Goal: Task Accomplishment & Management: Use online tool/utility

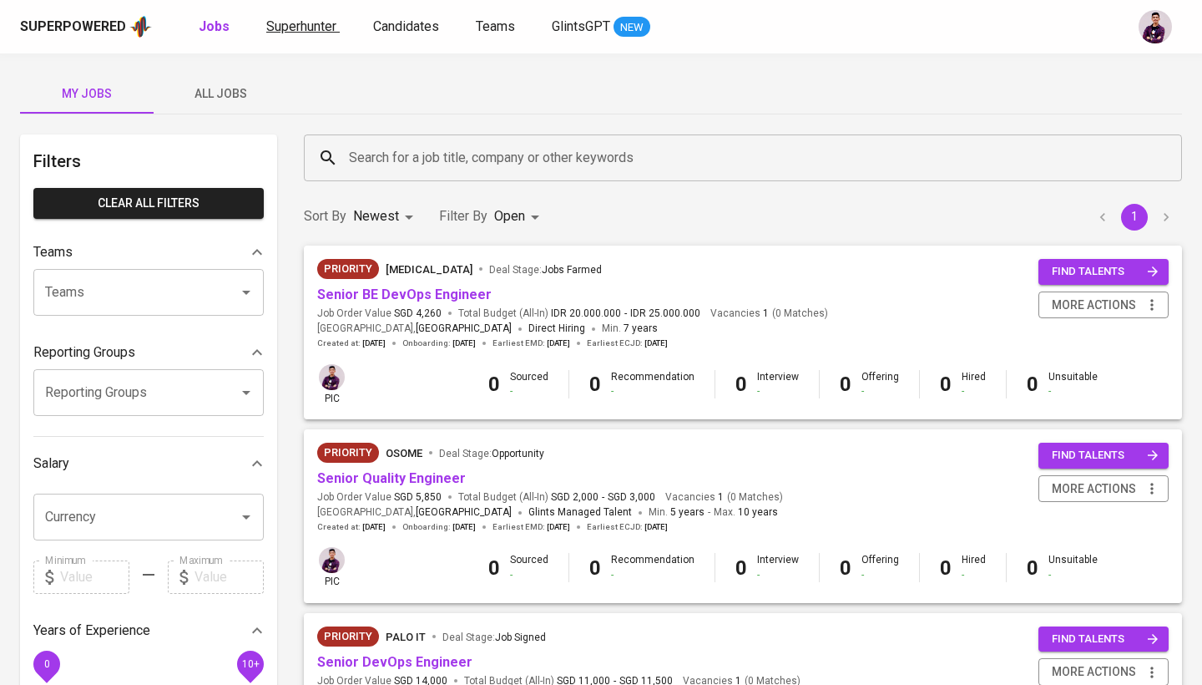
click at [306, 23] on span "Superhunter" at bounding box center [301, 26] width 70 height 16
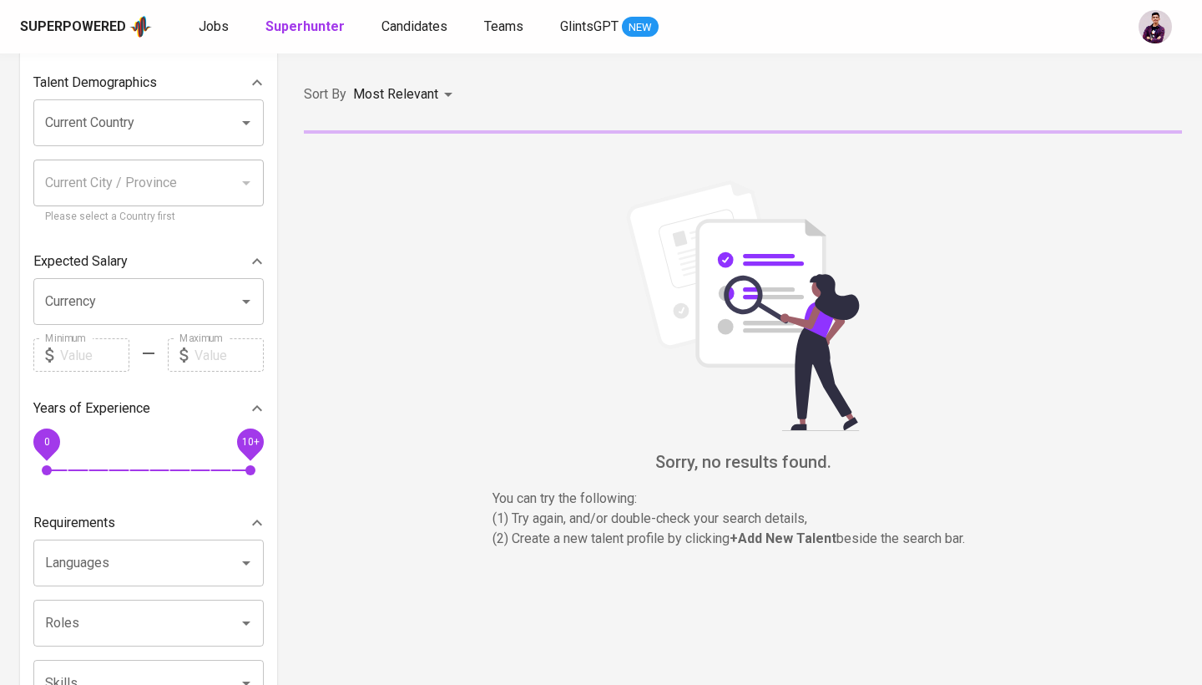
scroll to position [108, 0]
click at [170, 160] on div "Current City / Province" at bounding box center [148, 183] width 230 height 47
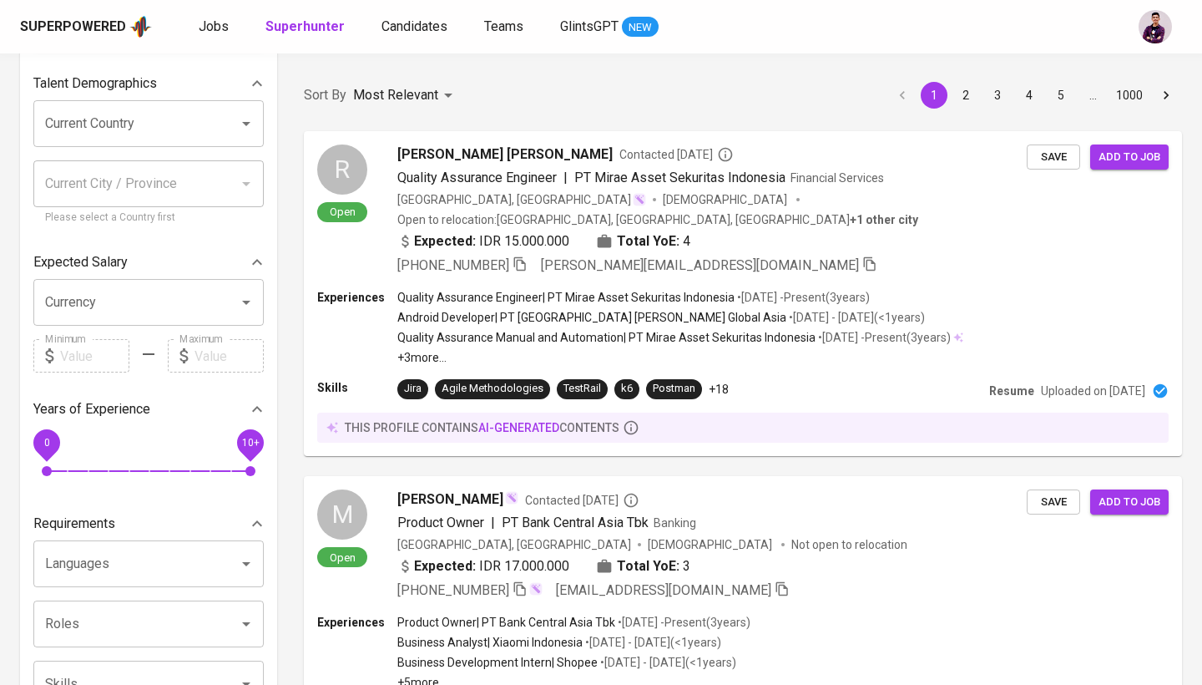
click at [174, 162] on div "Current City / Province" at bounding box center [148, 183] width 230 height 47
click at [171, 144] on div "Current Country" at bounding box center [148, 123] width 230 height 47
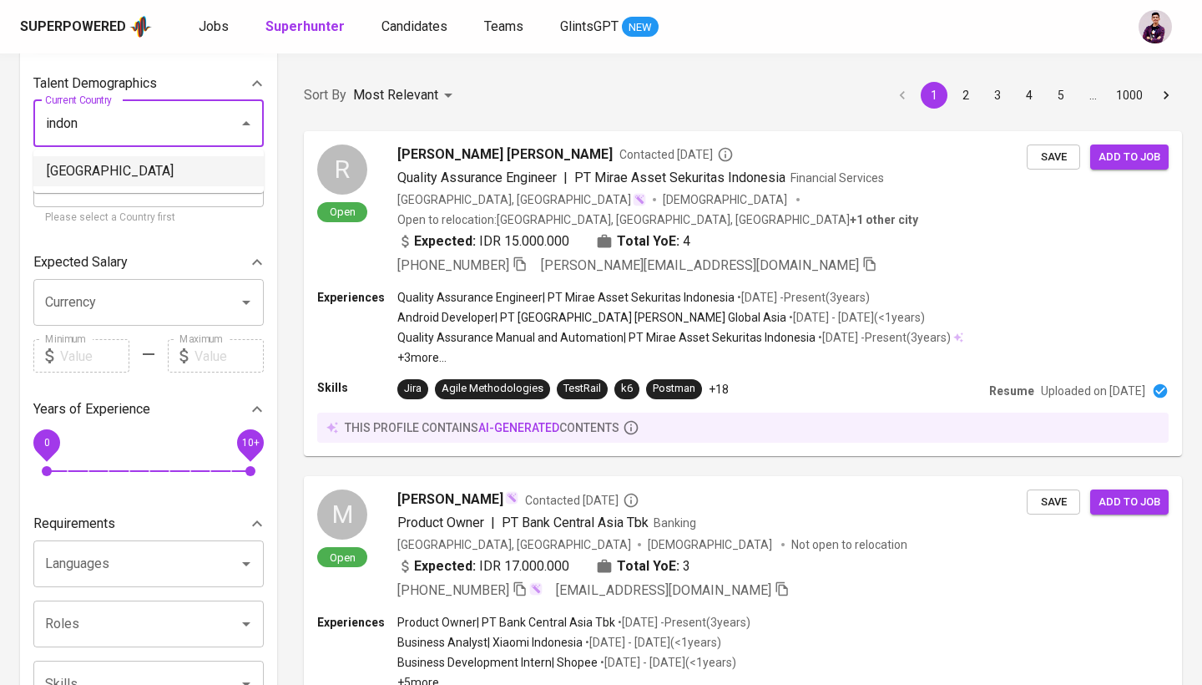
click at [170, 180] on li "[GEOGRAPHIC_DATA]" at bounding box center [148, 171] width 230 height 30
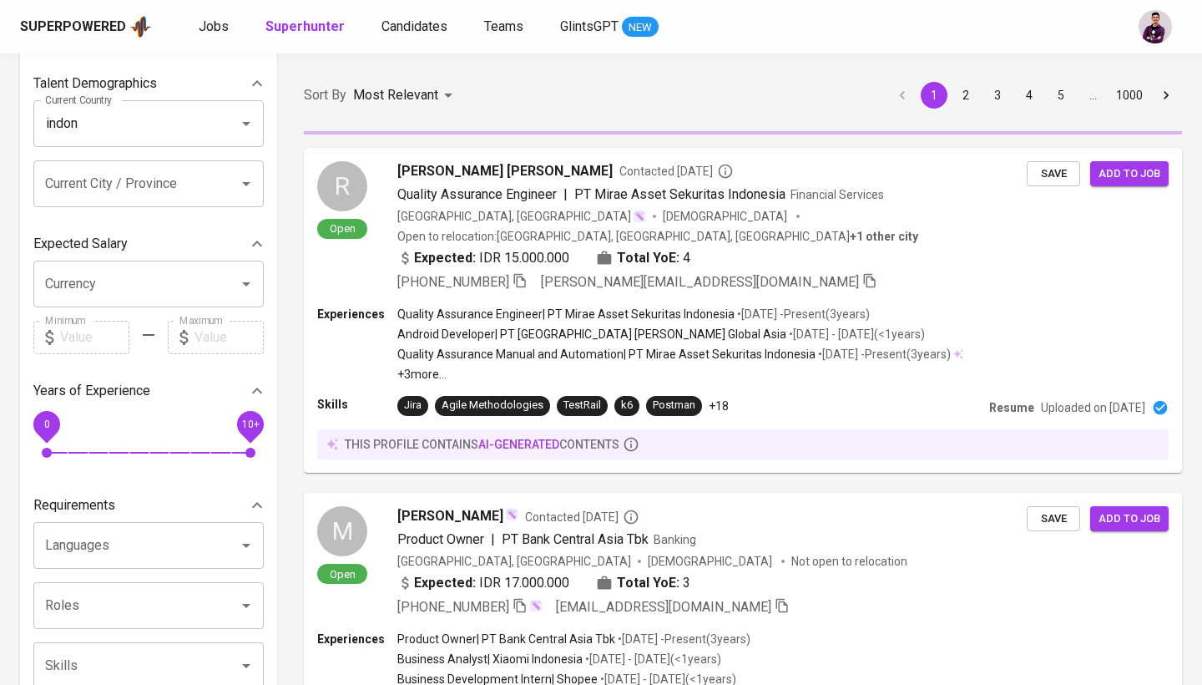
type input "[GEOGRAPHIC_DATA]"
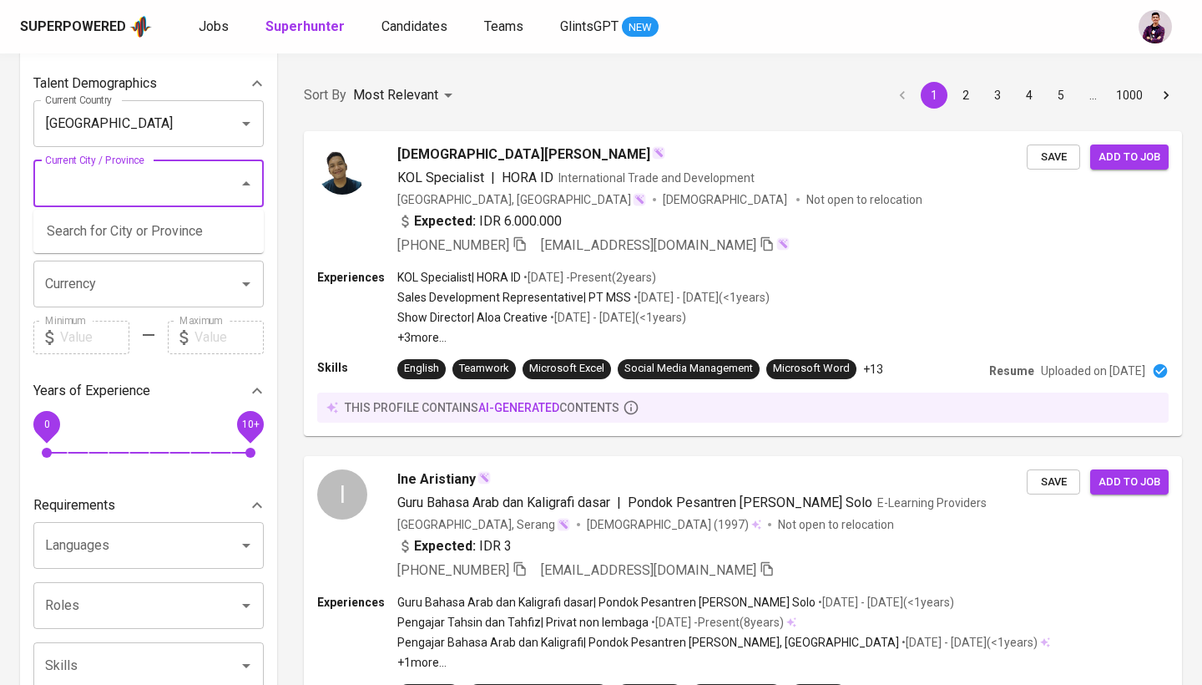
drag, startPoint x: 170, startPoint y: 170, endPoint x: 190, endPoint y: 190, distance: 28.3
click at [190, 190] on input "Current City / Province" at bounding box center [125, 184] width 169 height 32
click at [186, 235] on li "[GEOGRAPHIC_DATA], [GEOGRAPHIC_DATA]" at bounding box center [148, 241] width 230 height 50
type input "[GEOGRAPHIC_DATA]"
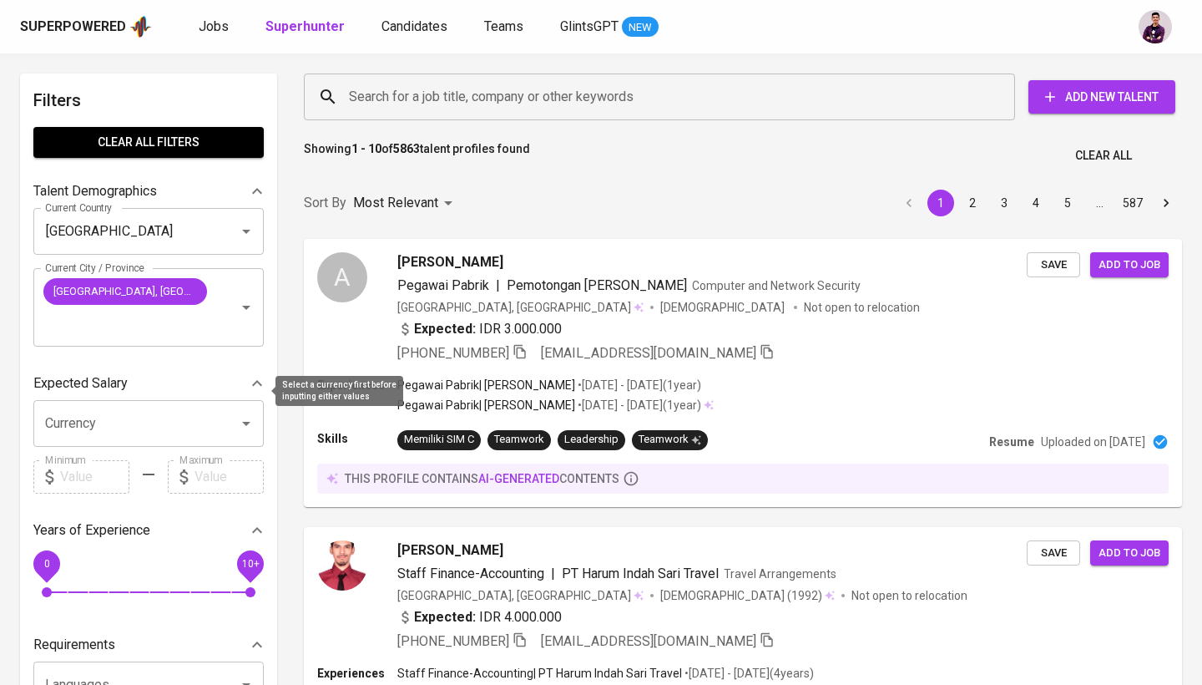
scroll to position [321, 0]
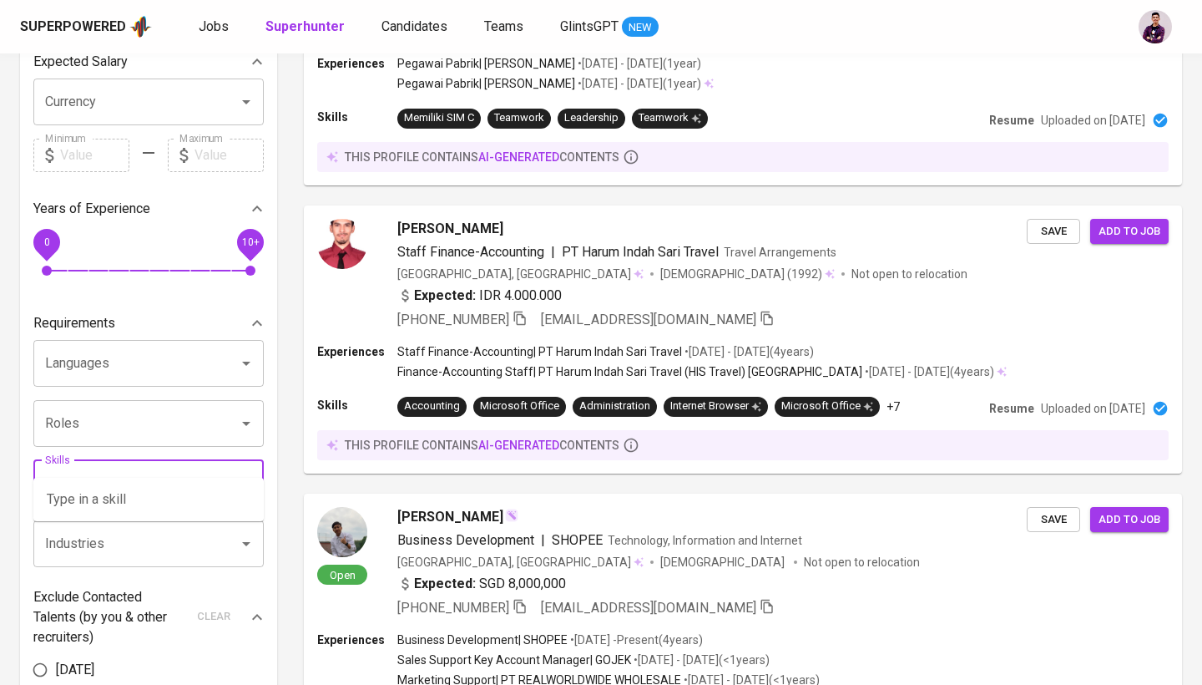
click at [142, 468] on input "Skills" at bounding box center [125, 484] width 169 height 32
click at [109, 540] on li "Ruby on Rails" at bounding box center [148, 529] width 230 height 30
type input "ruby"
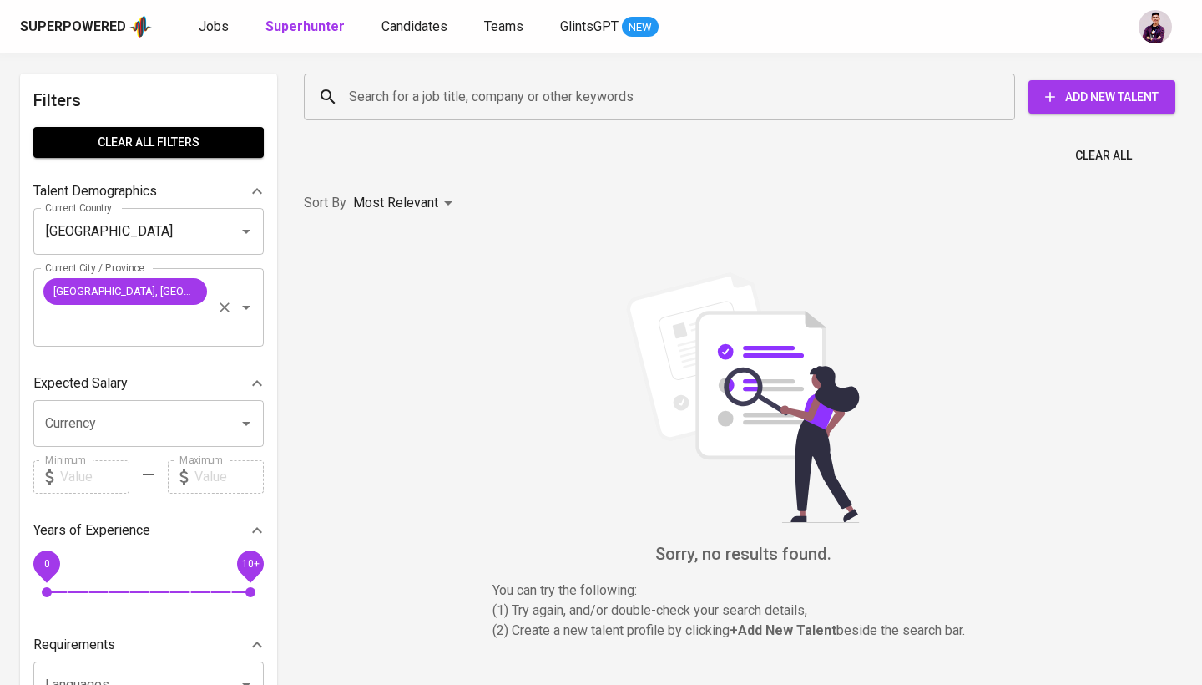
click at [223, 302] on icon "Clear" at bounding box center [225, 307] width 10 height 10
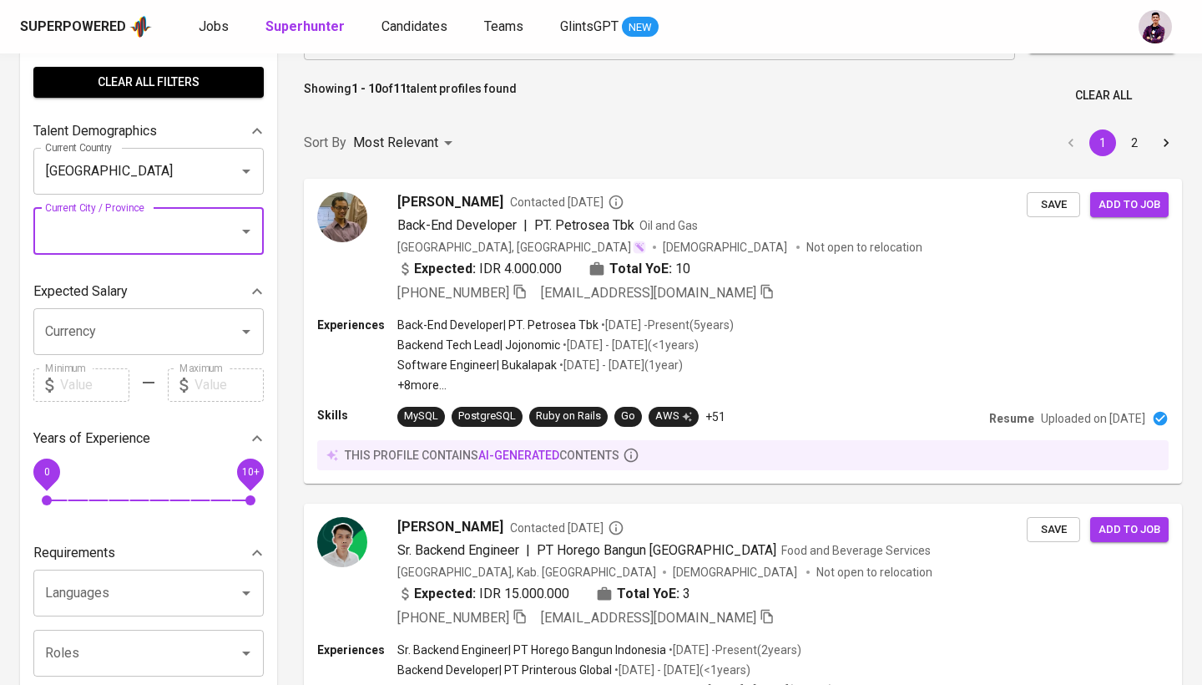
scroll to position [59, 0]
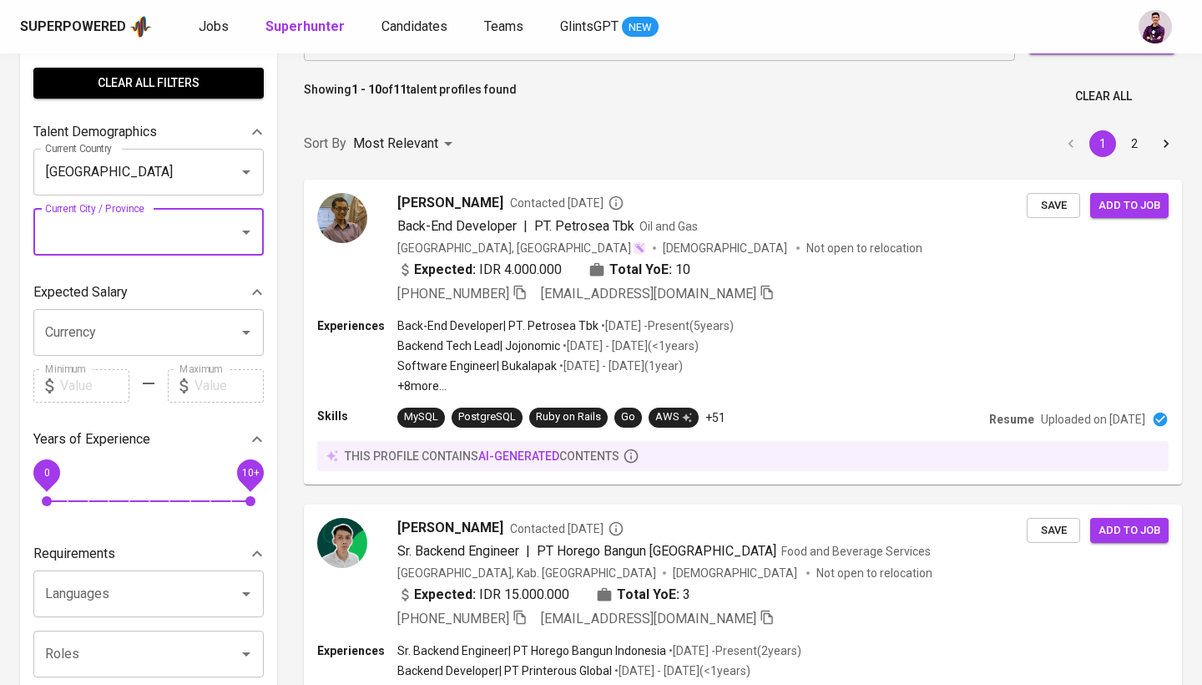
click at [52, 496] on span "0" at bounding box center [47, 501] width 10 height 10
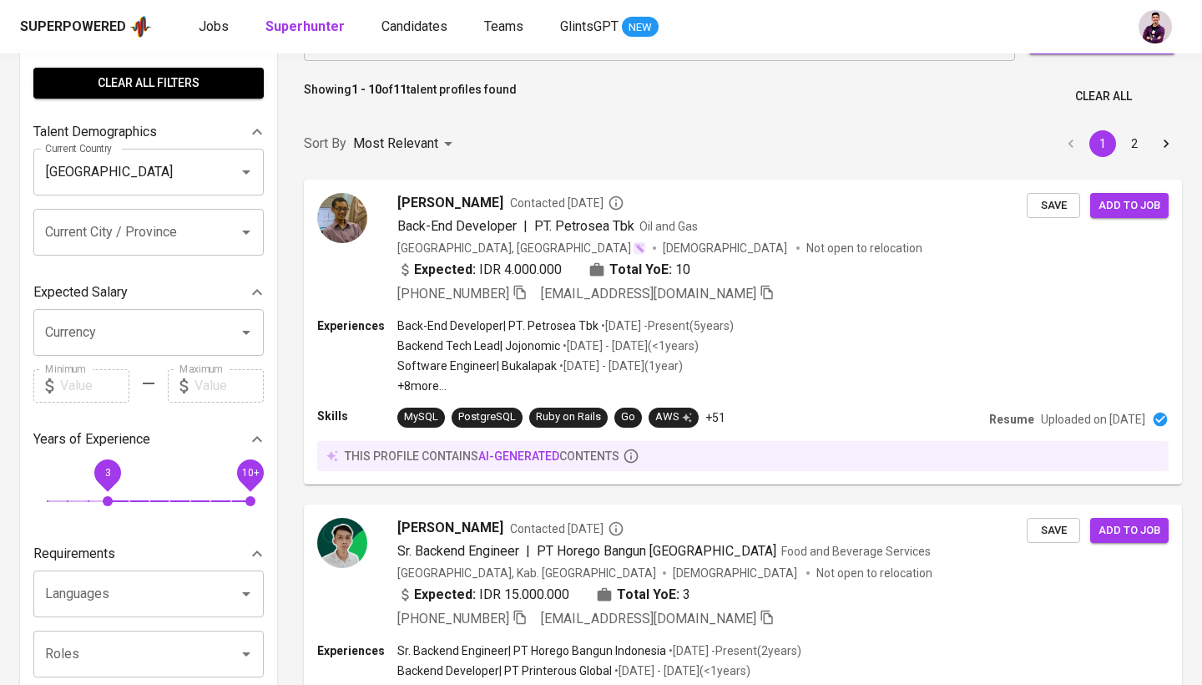
drag, startPoint x: 53, startPoint y: 495, endPoint x: 114, endPoint y: 498, distance: 61.8
click at [113, 498] on span "3" at bounding box center [108, 501] width 10 height 10
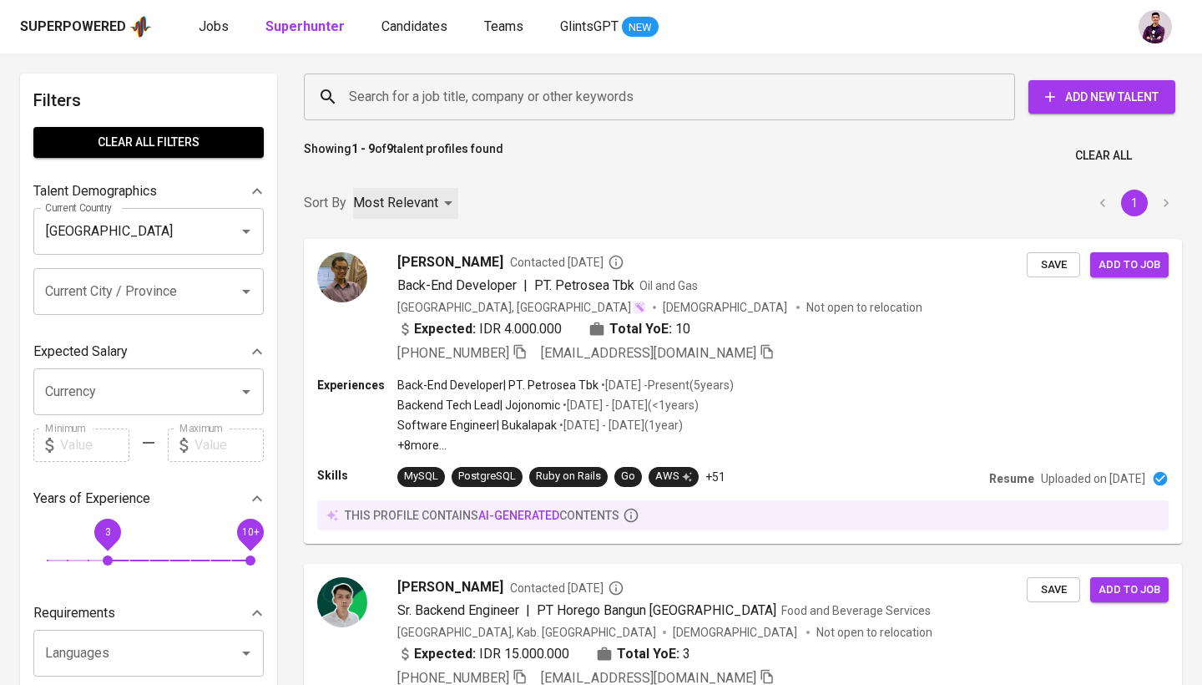
click at [417, 212] on div "Most Relevant" at bounding box center [405, 203] width 105 height 31
click at [432, 271] on li "Newest Profile" at bounding box center [406, 270] width 115 height 30
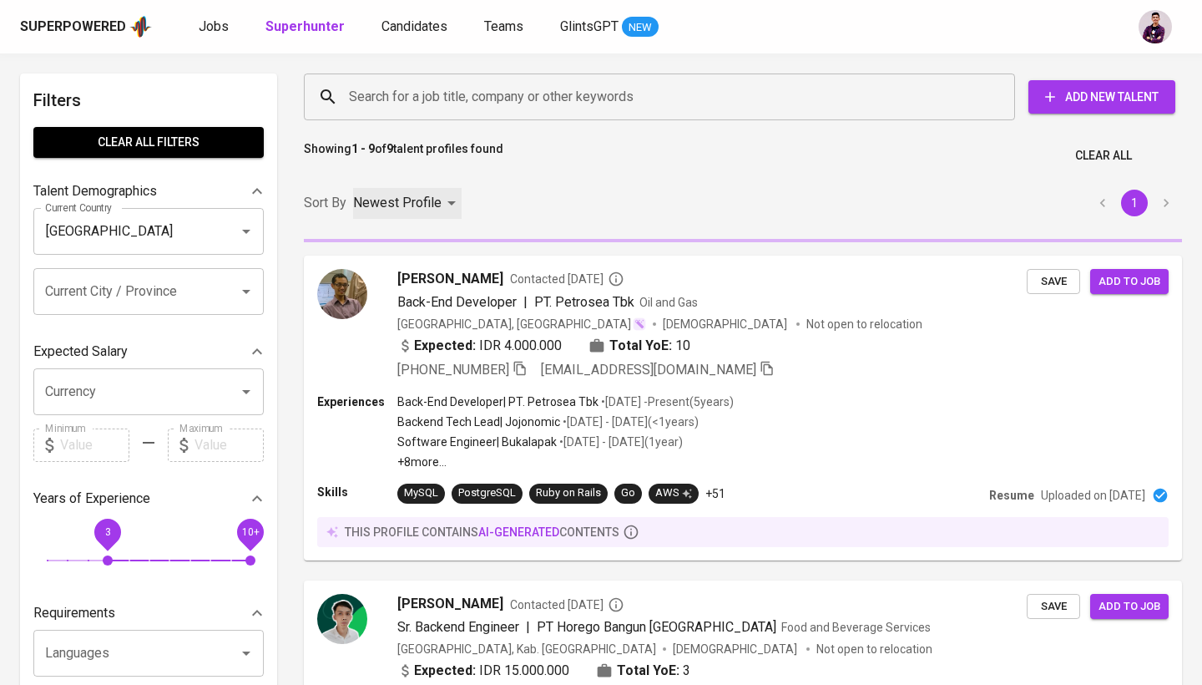
type input "PROFILE_CREATION"
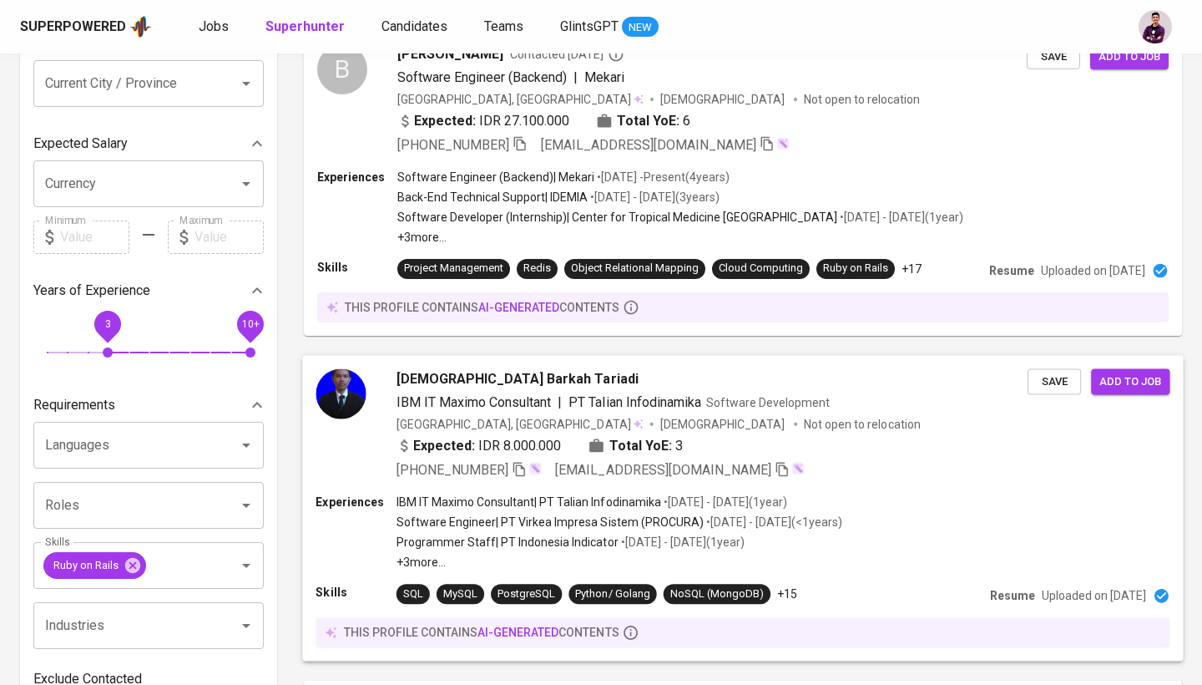
scroll to position [357, 0]
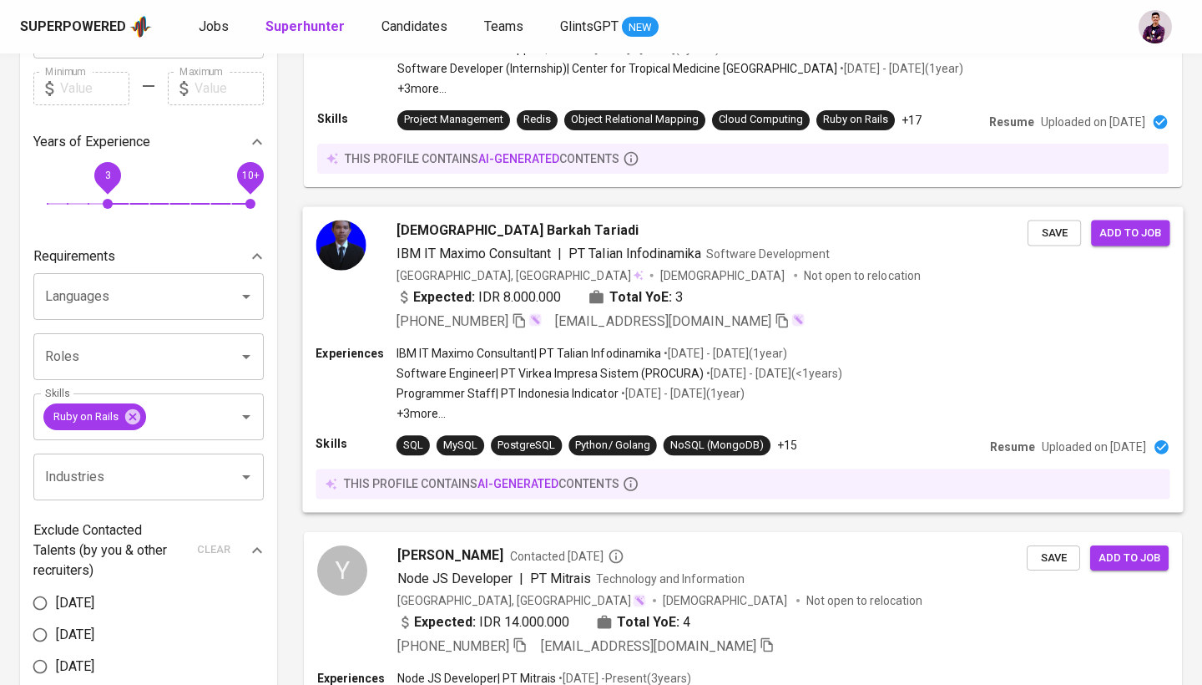
click at [334, 250] on img at bounding box center [341, 245] width 50 height 50
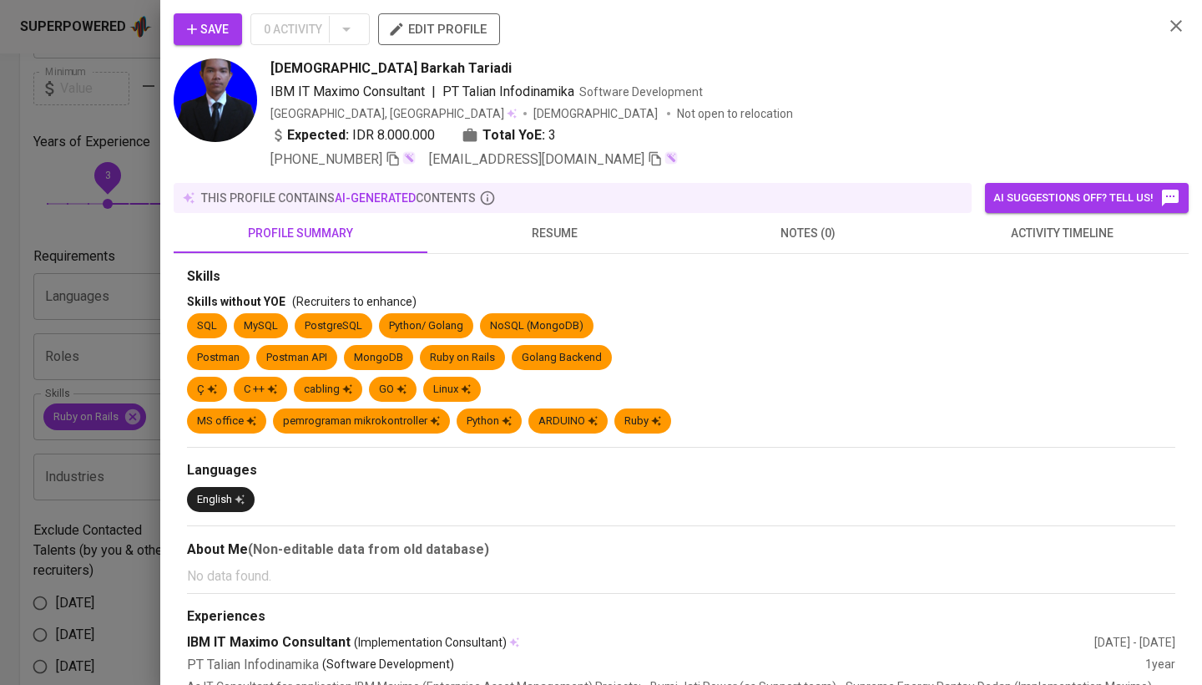
click at [522, 249] on button "resume" at bounding box center [555, 233] width 254 height 40
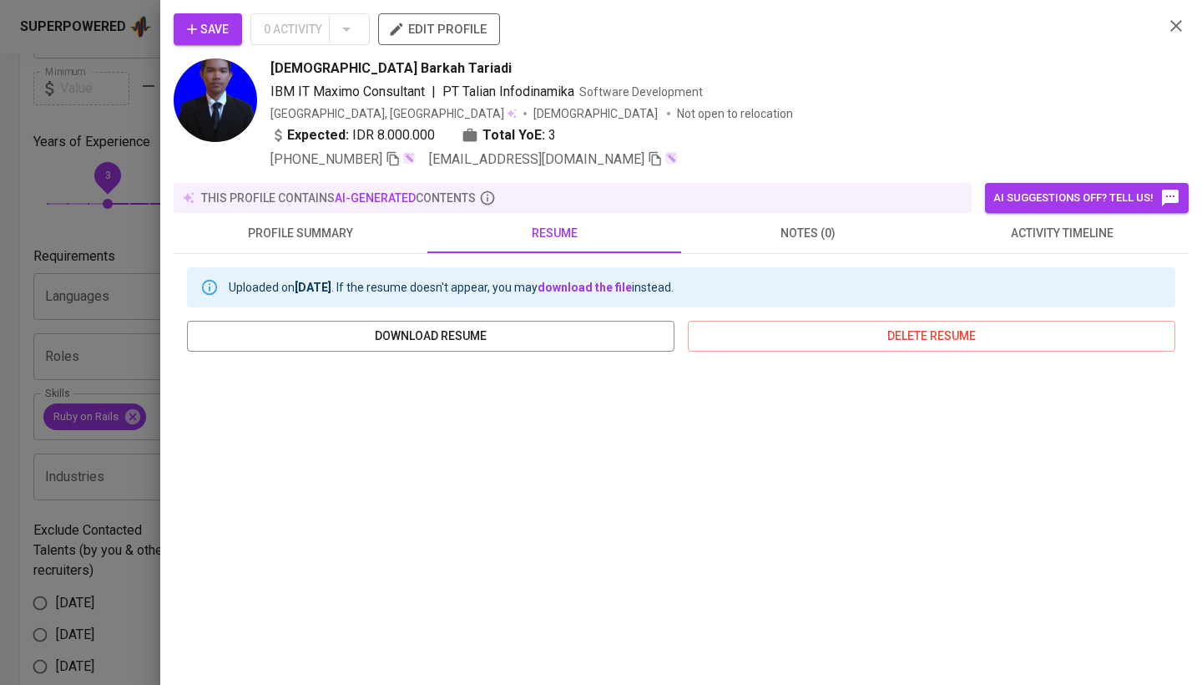
scroll to position [0, 0]
click at [1175, 35] on icon "button" at bounding box center [1176, 26] width 20 height 20
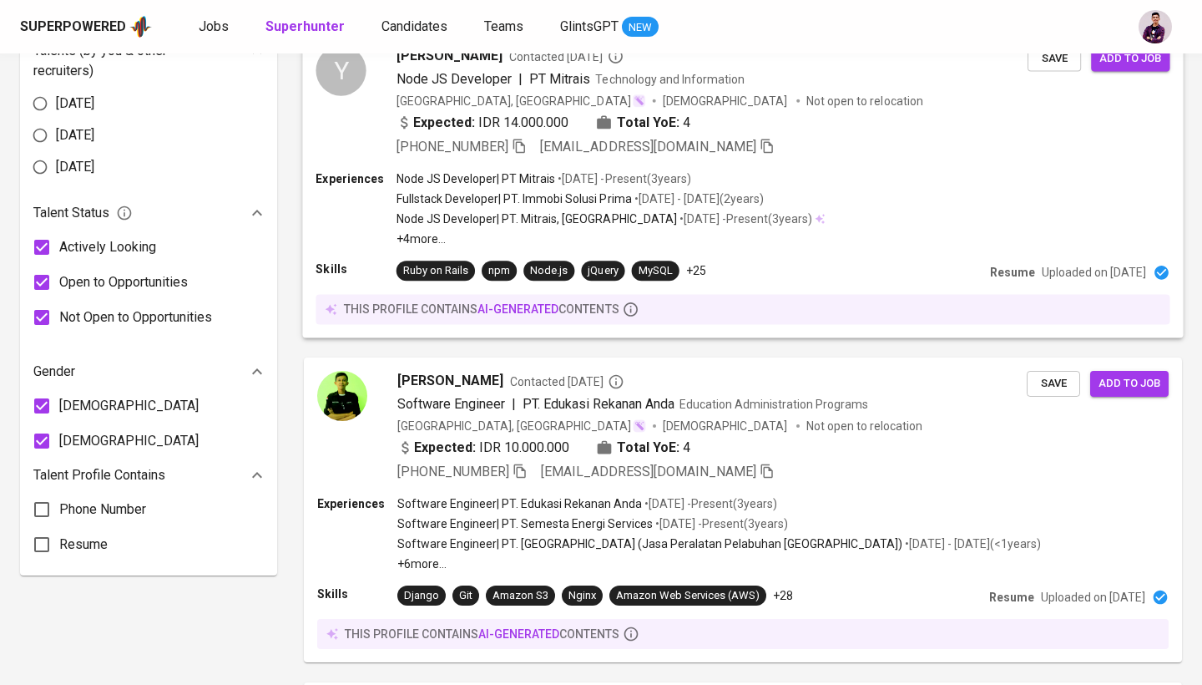
scroll to position [856, 0]
click at [337, 396] on img at bounding box center [341, 395] width 50 height 50
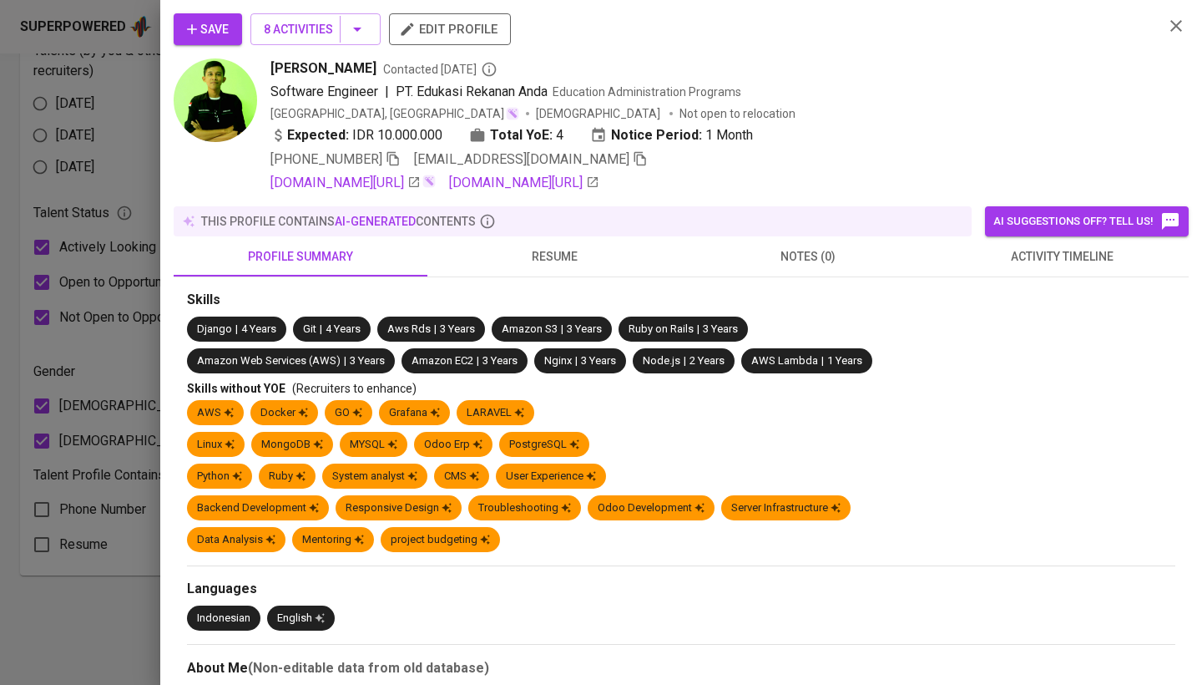
click at [559, 261] on span "resume" at bounding box center [555, 256] width 234 height 21
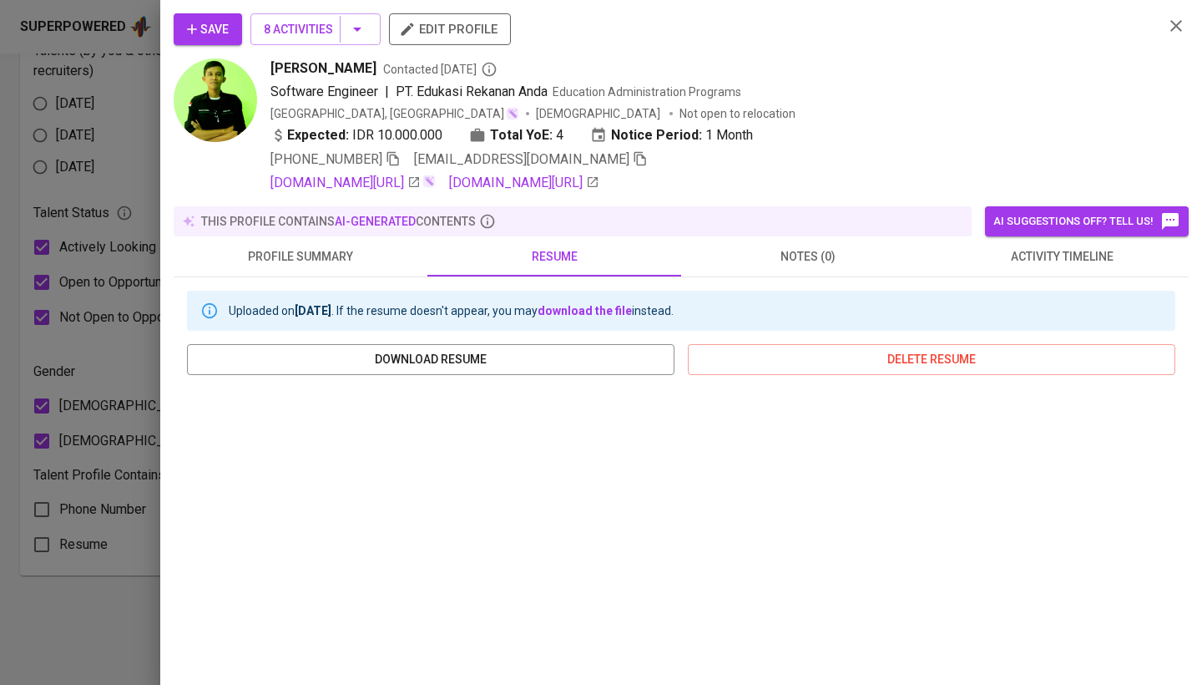
scroll to position [0, 0]
click at [1176, 25] on icon "button" at bounding box center [1177, 26] width 12 height 12
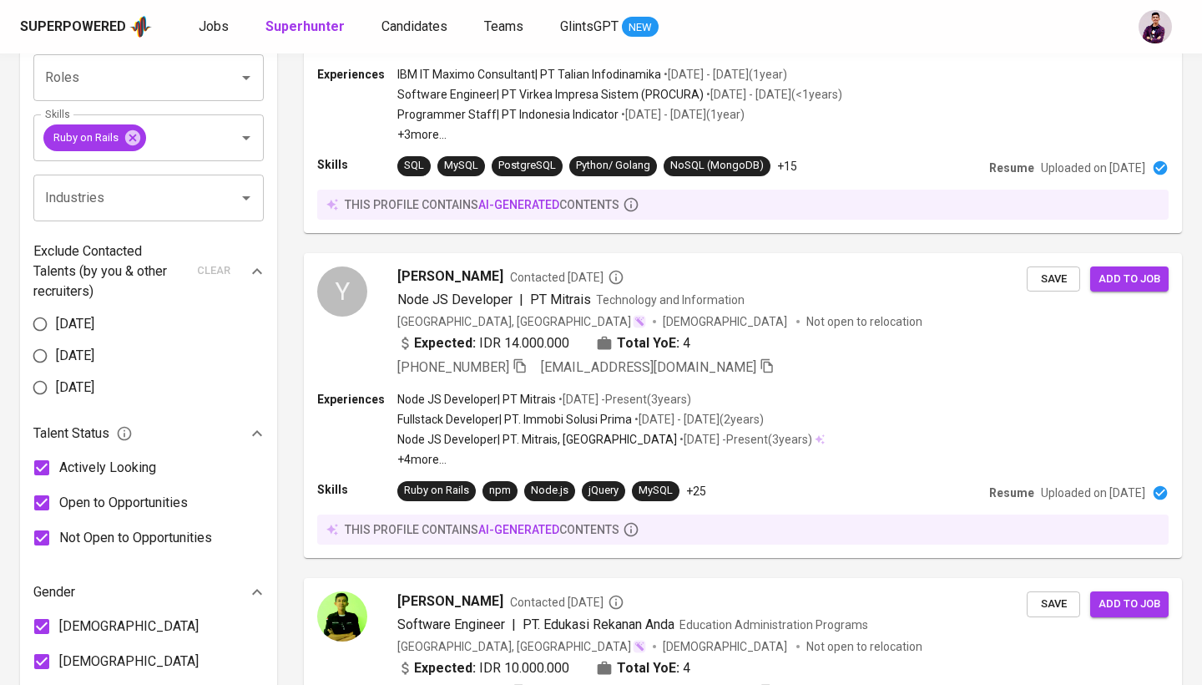
scroll to position [623, 0]
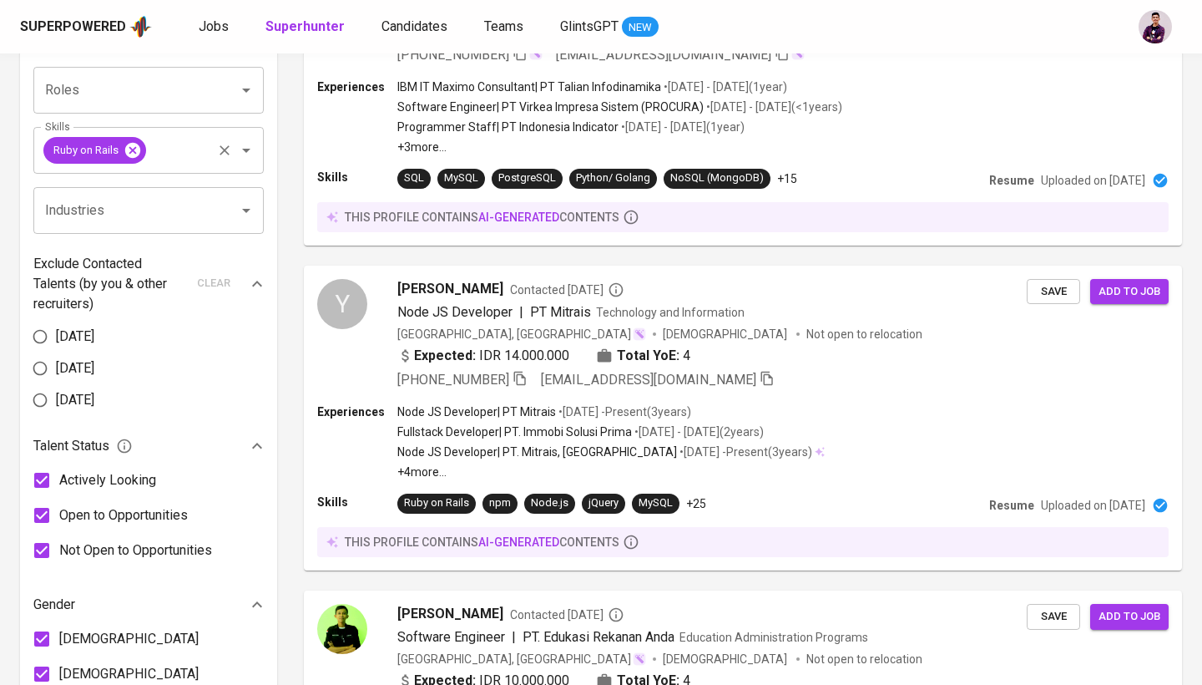
click at [128, 145] on icon at bounding box center [132, 149] width 15 height 15
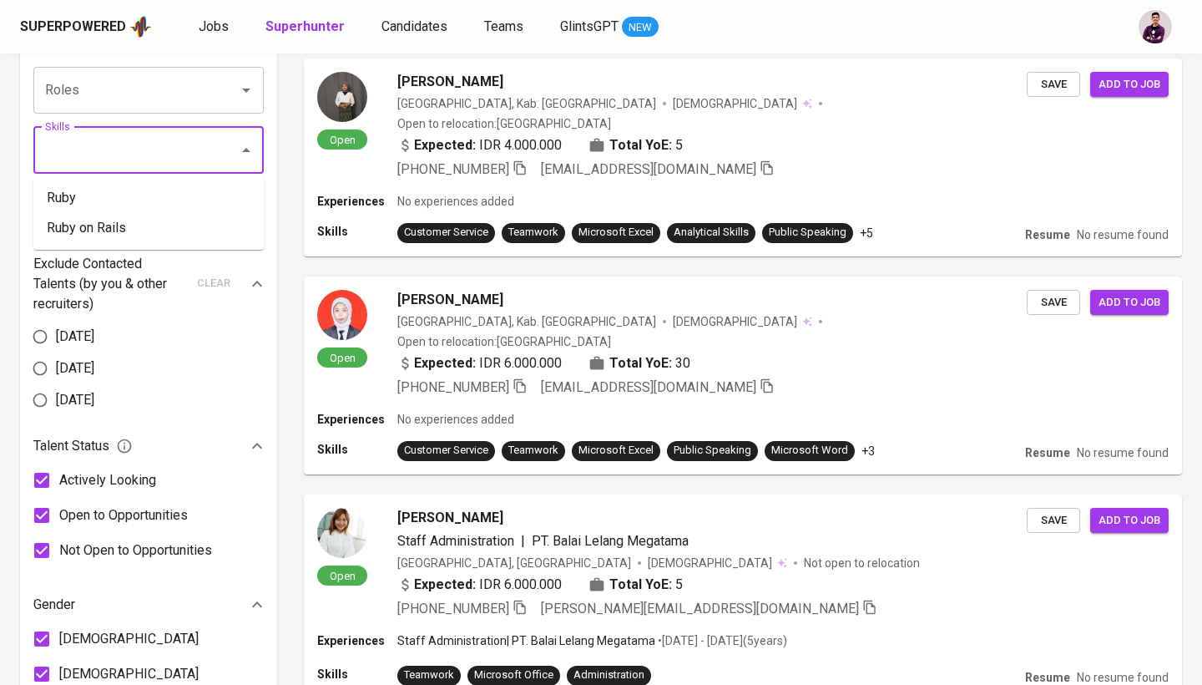
click at [128, 146] on input "Skills" at bounding box center [125, 150] width 169 height 32
type input "b"
click at [124, 229] on li "Ruby" at bounding box center [148, 228] width 230 height 30
type input "rub"
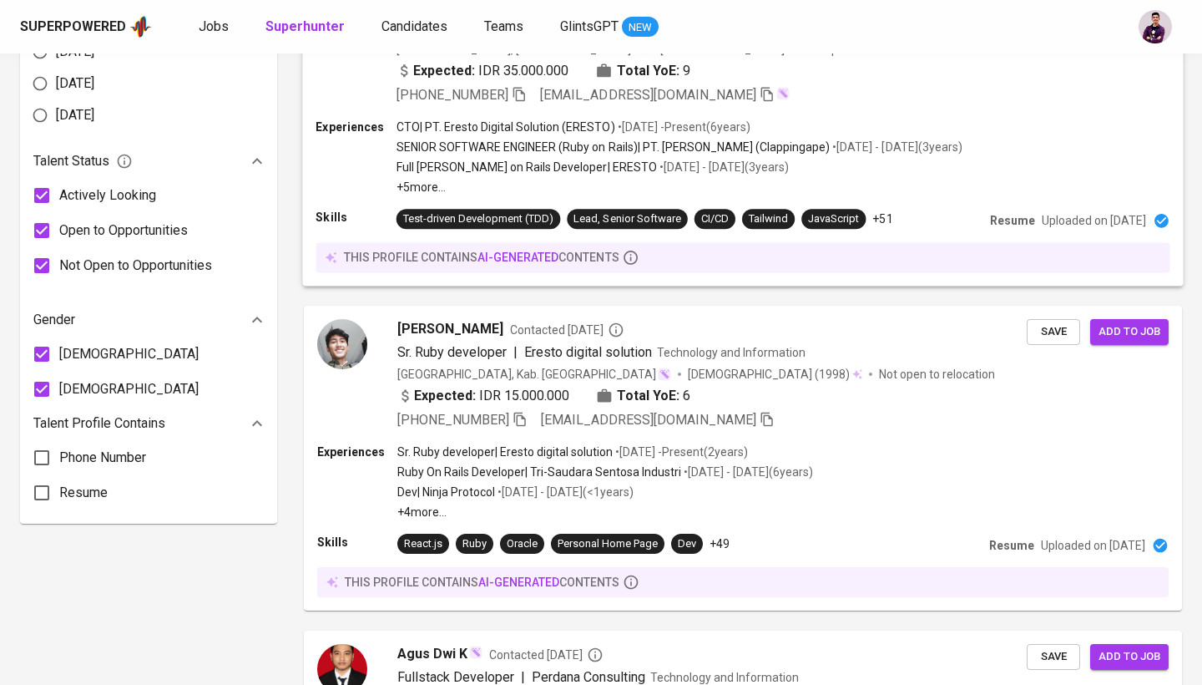
scroll to position [910, 0]
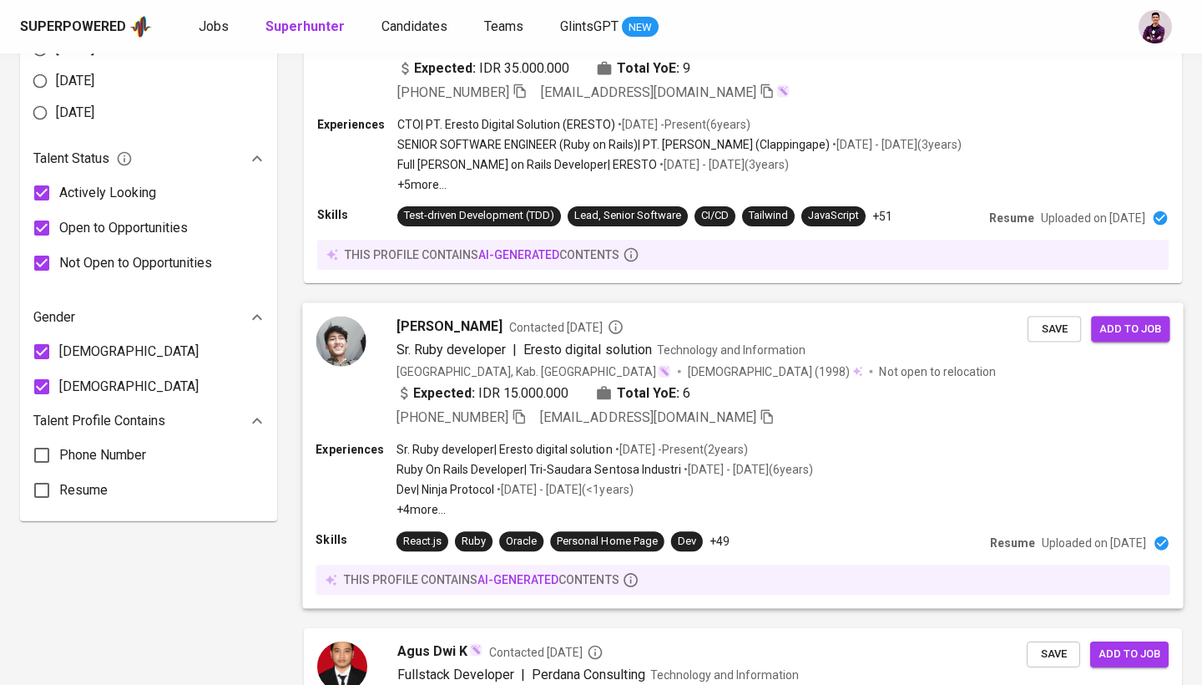
click at [333, 345] on img at bounding box center [341, 341] width 50 height 50
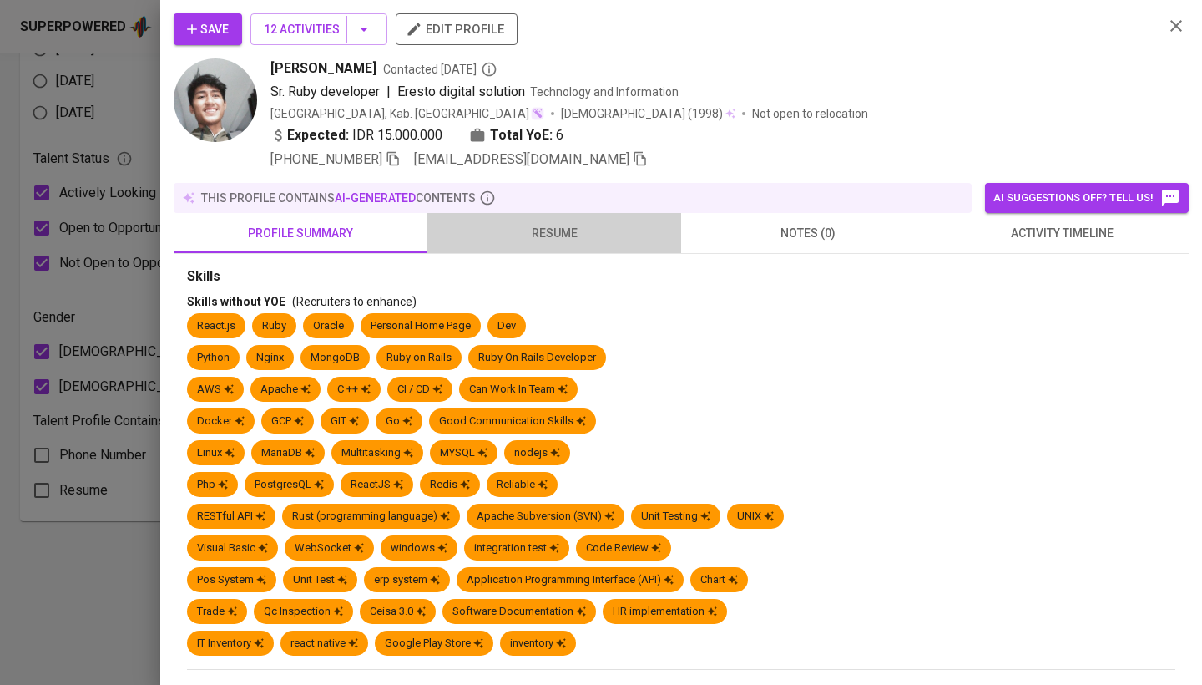
click at [539, 246] on button "resume" at bounding box center [555, 233] width 254 height 40
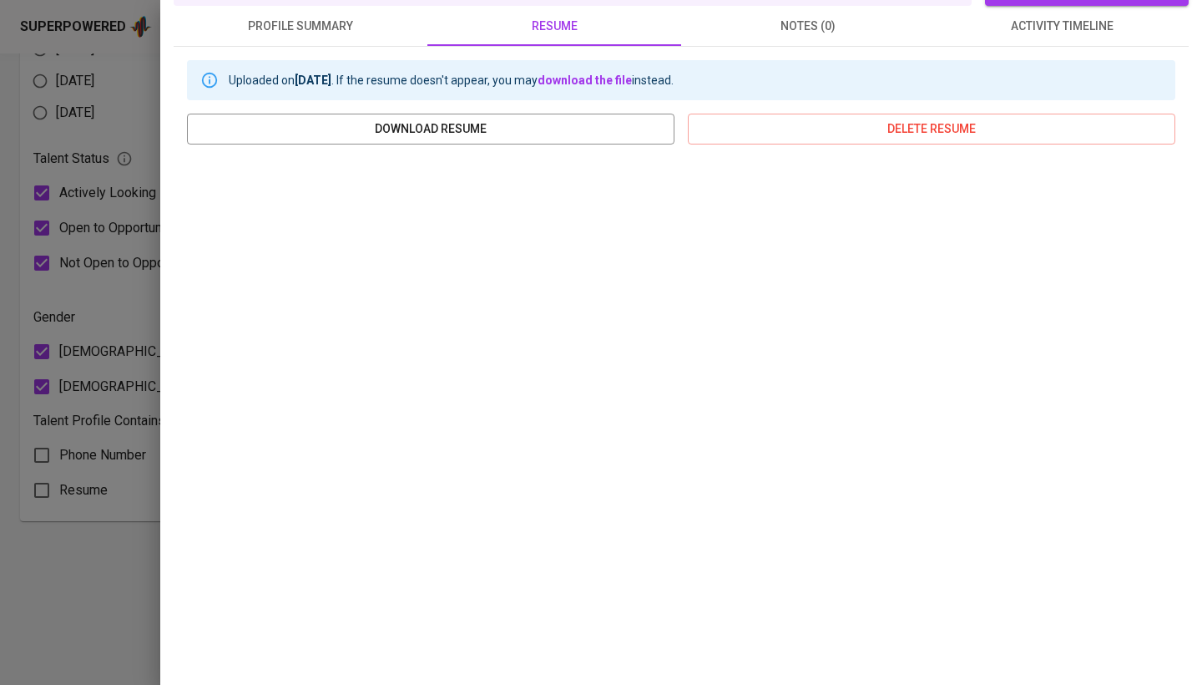
scroll to position [0, 0]
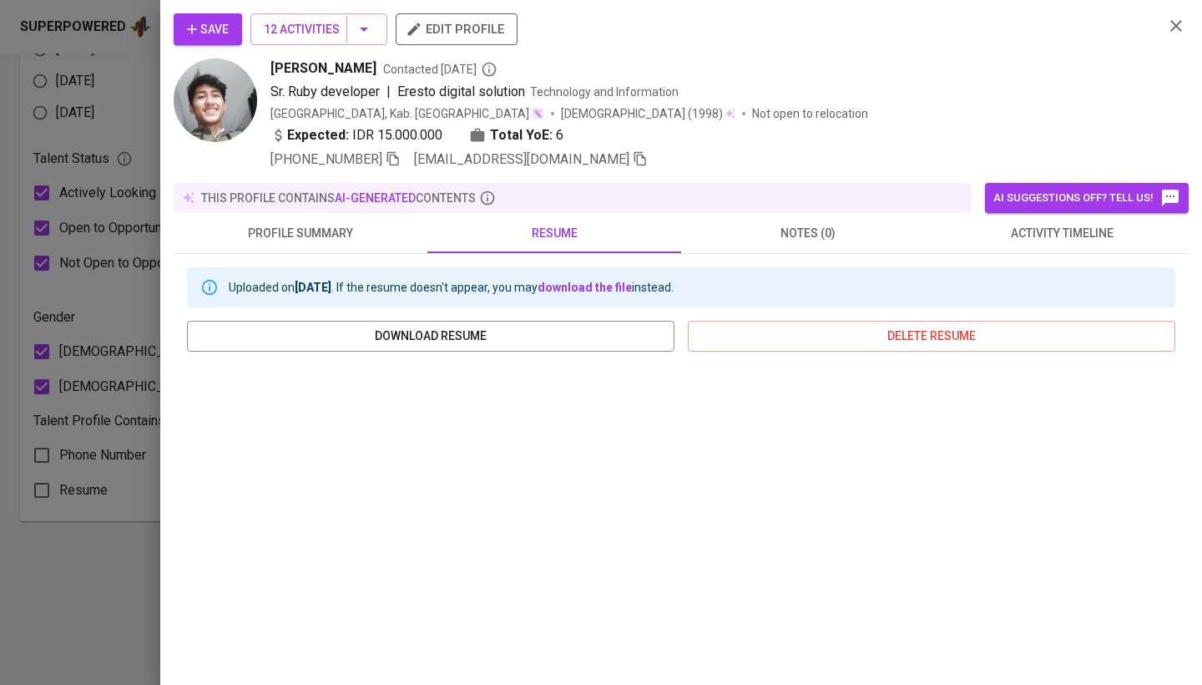
drag, startPoint x: 727, startPoint y: 167, endPoint x: 404, endPoint y: 164, distance: 323.2
click at [399, 164] on icon "button" at bounding box center [393, 159] width 12 height 14
click at [1170, 35] on icon "button" at bounding box center [1176, 26] width 20 height 20
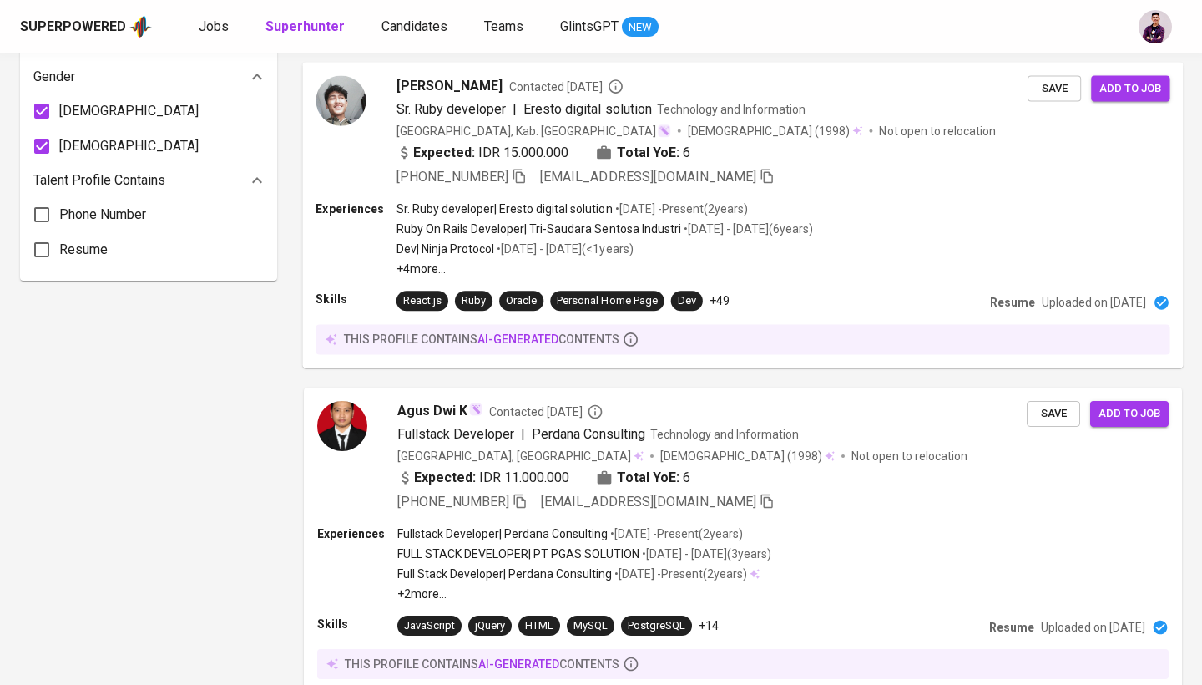
scroll to position [1268, 0]
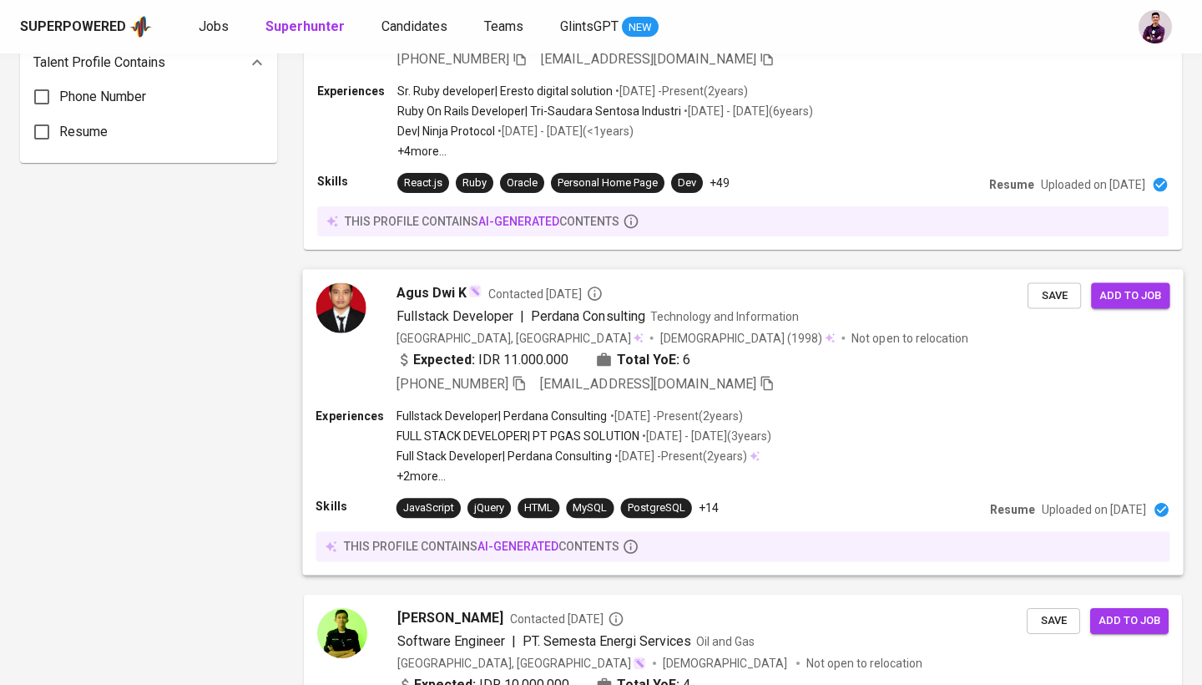
click at [372, 305] on div "Agus Dwi K Contacted 2 years ago Fullstack Developer | Perdana Consulting Techn…" at bounding box center [672, 337] width 712 height 111
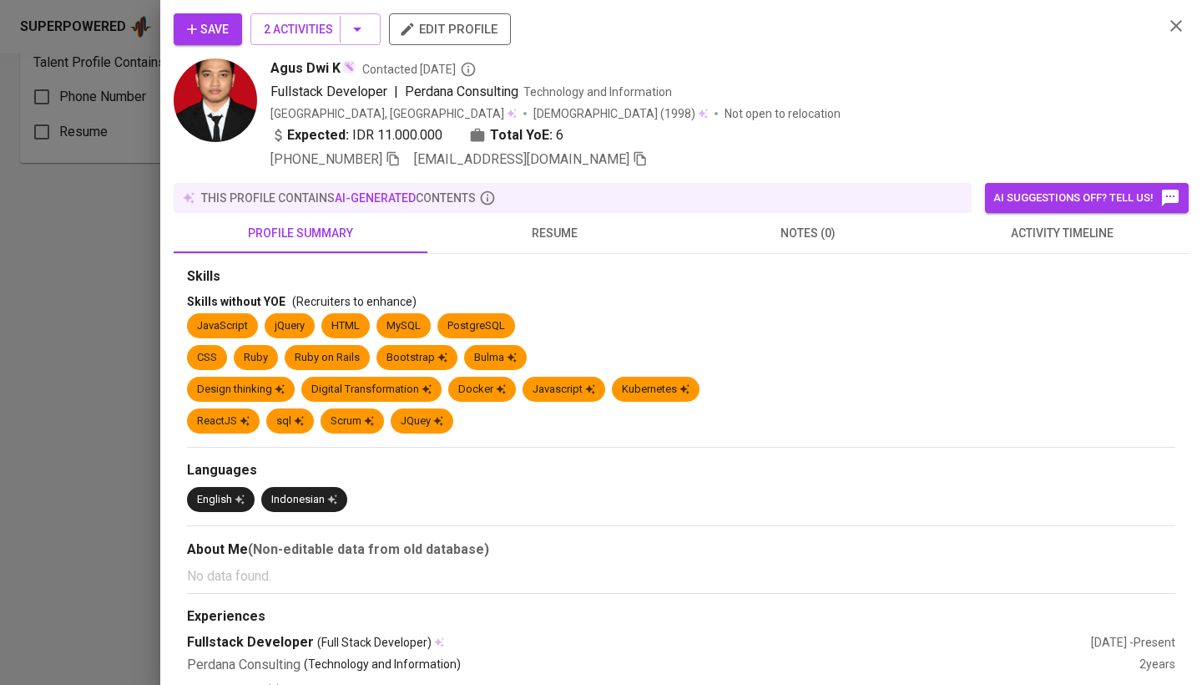
click at [354, 304] on div at bounding box center [601, 342] width 1202 height 685
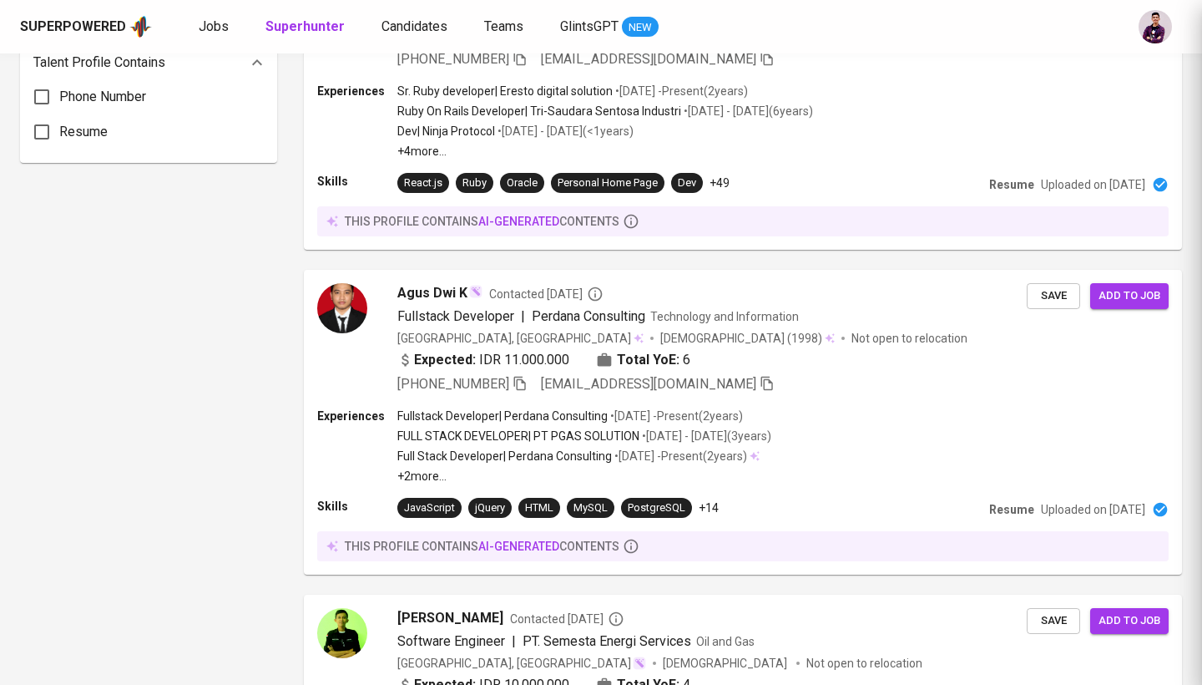
click at [525, 261] on div at bounding box center [601, 342] width 1202 height 685
click at [415, 290] on span "Agus Dwi K" at bounding box center [432, 292] width 70 height 20
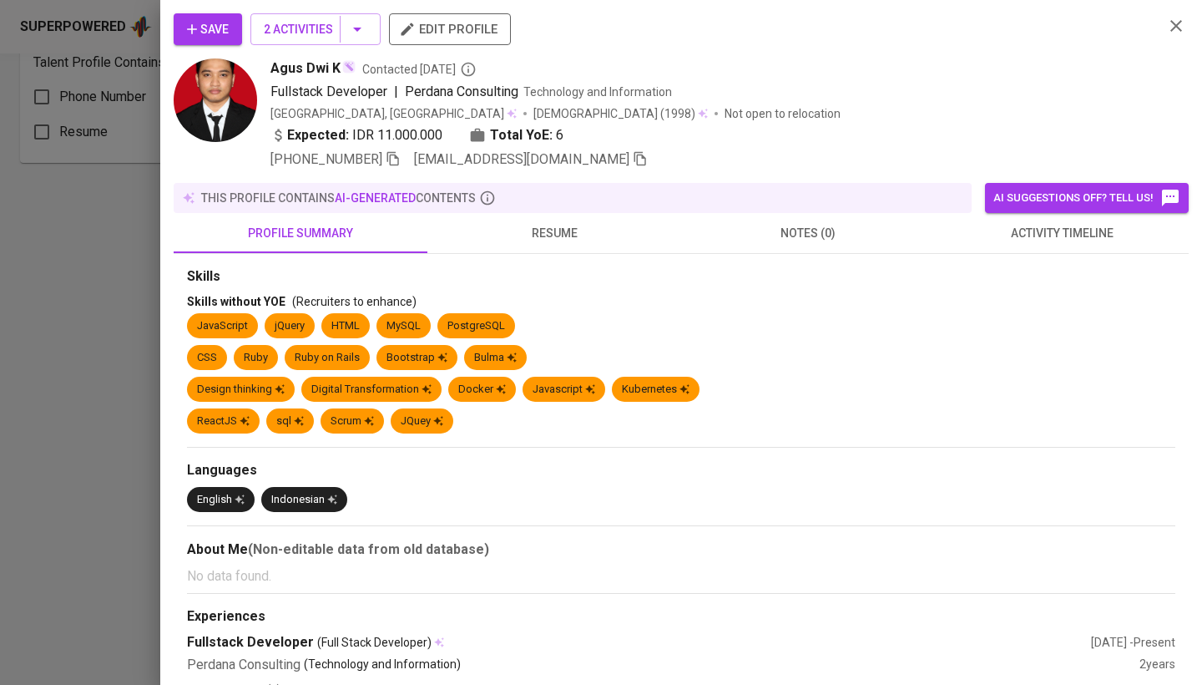
click at [567, 250] on button "resume" at bounding box center [555, 233] width 254 height 40
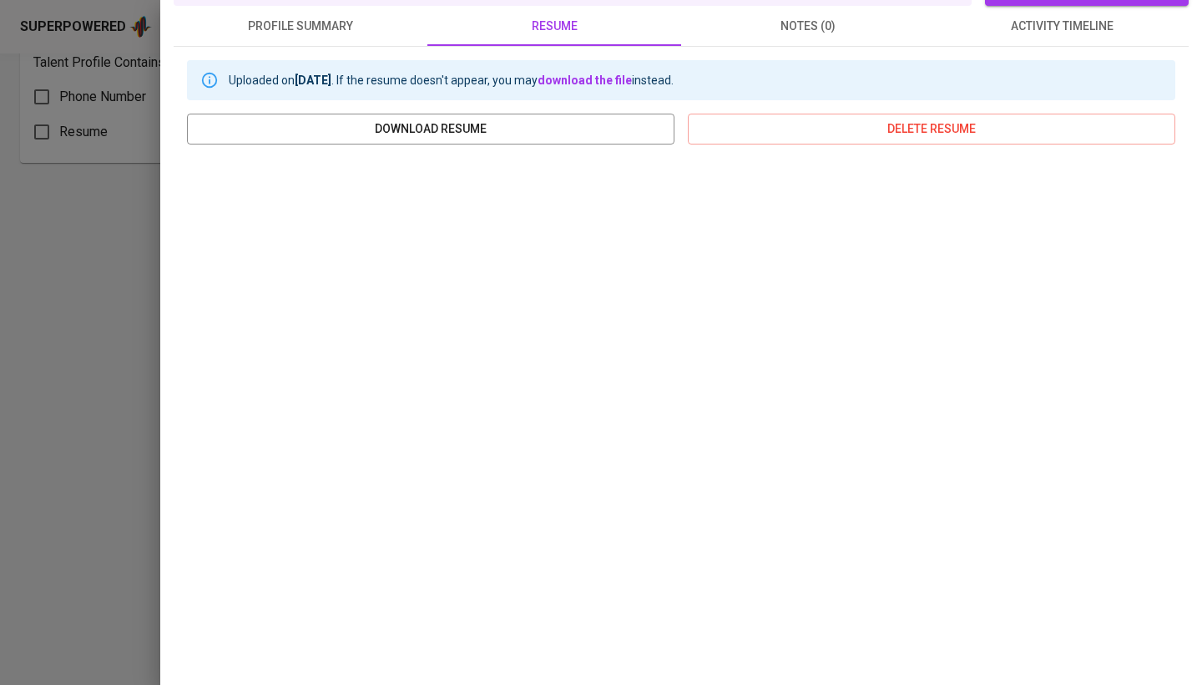
scroll to position [0, 0]
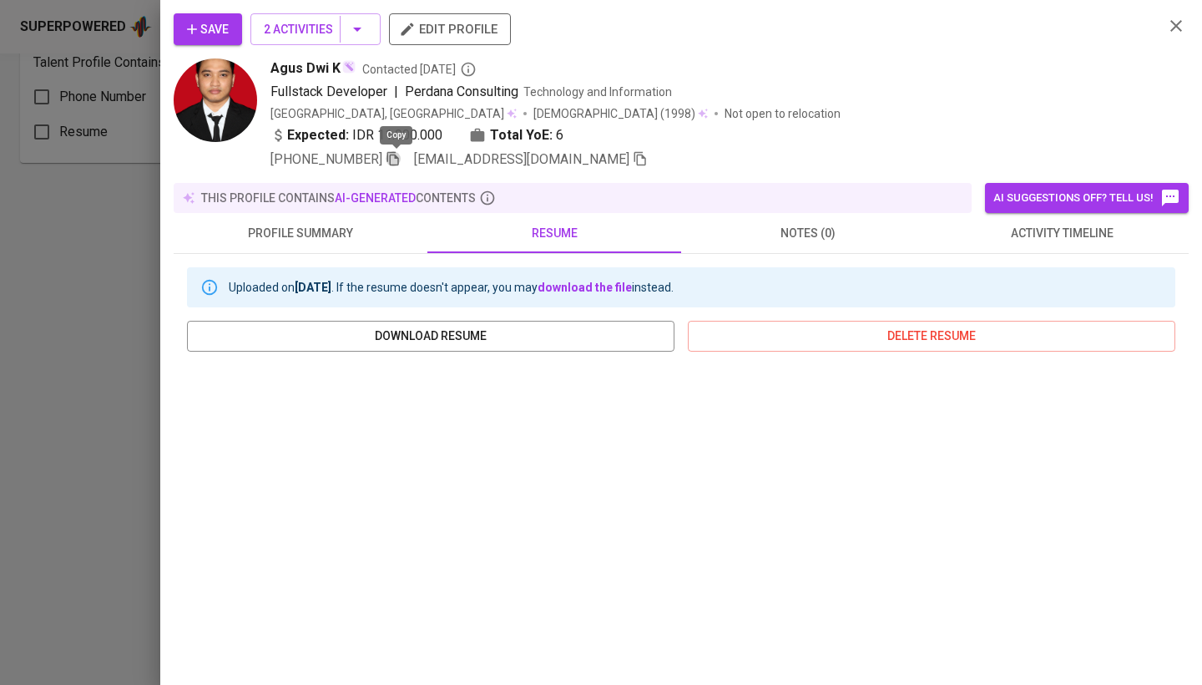
click at [393, 157] on icon "button" at bounding box center [393, 158] width 15 height 15
click at [1179, 25] on icon "button" at bounding box center [1176, 26] width 20 height 20
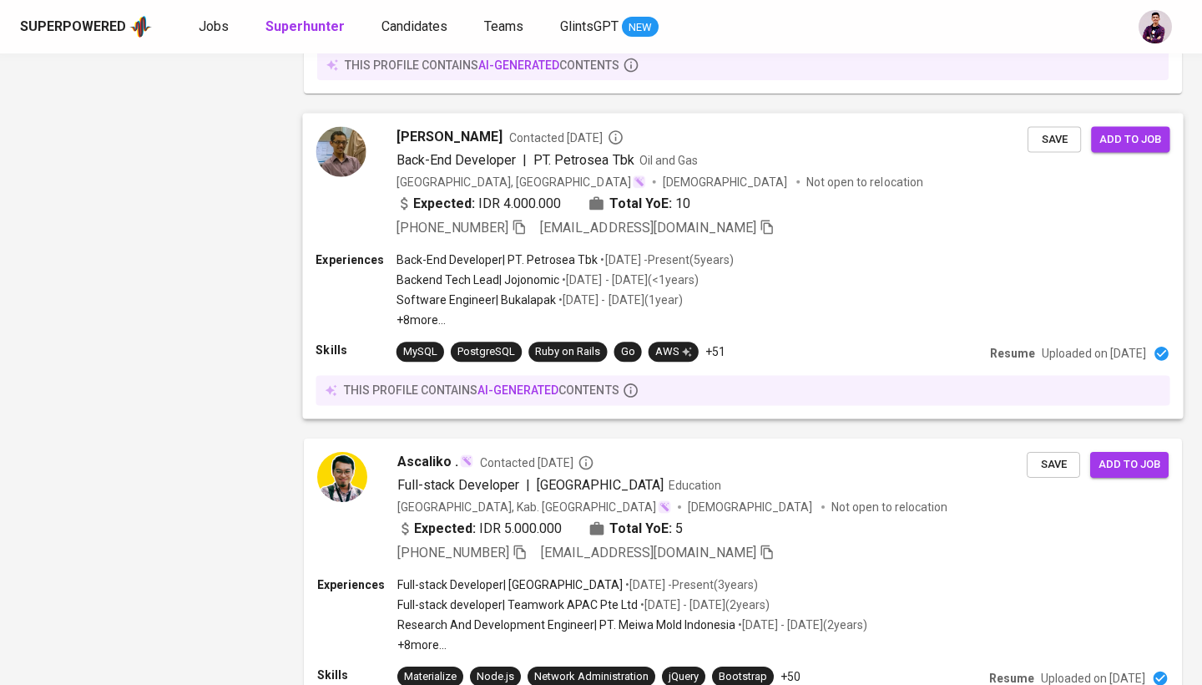
scroll to position [2619, 0]
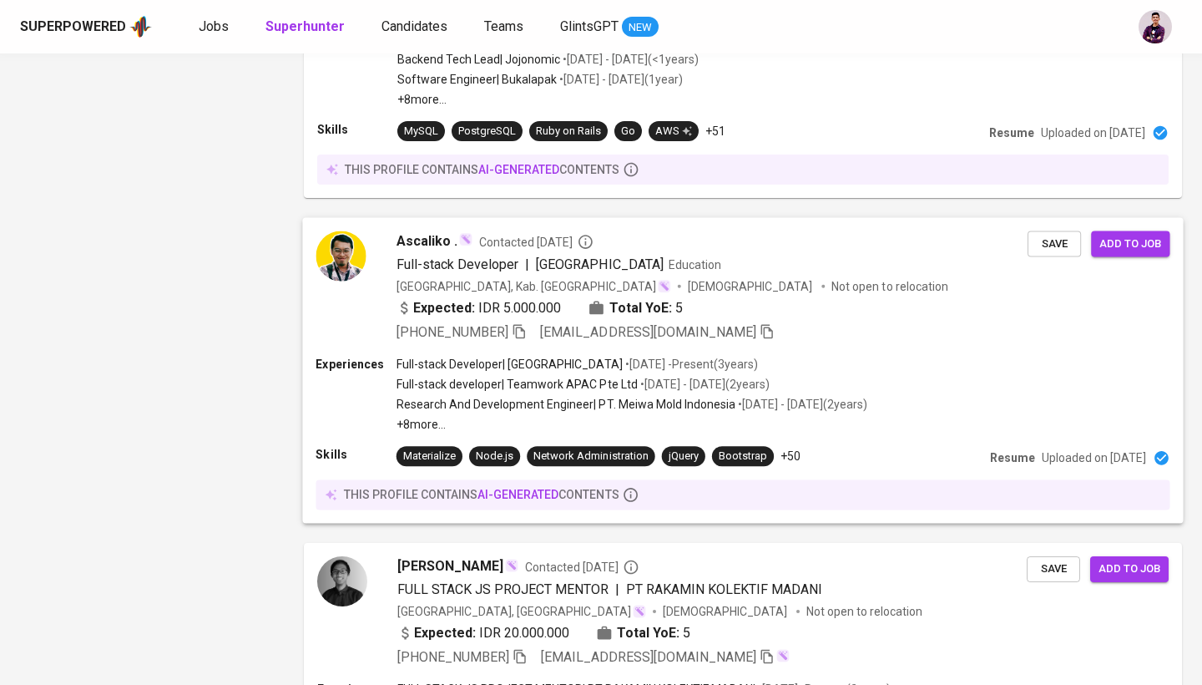
click at [347, 269] on img at bounding box center [341, 256] width 50 height 50
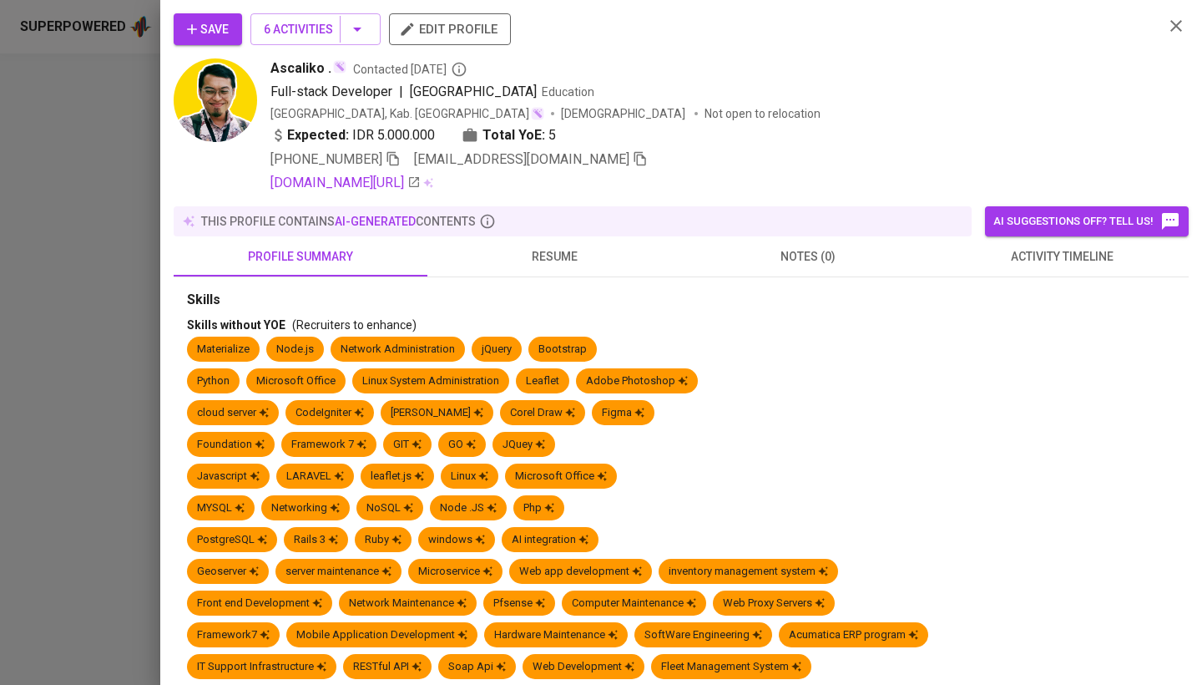
click at [412, 240] on div at bounding box center [601, 342] width 1202 height 685
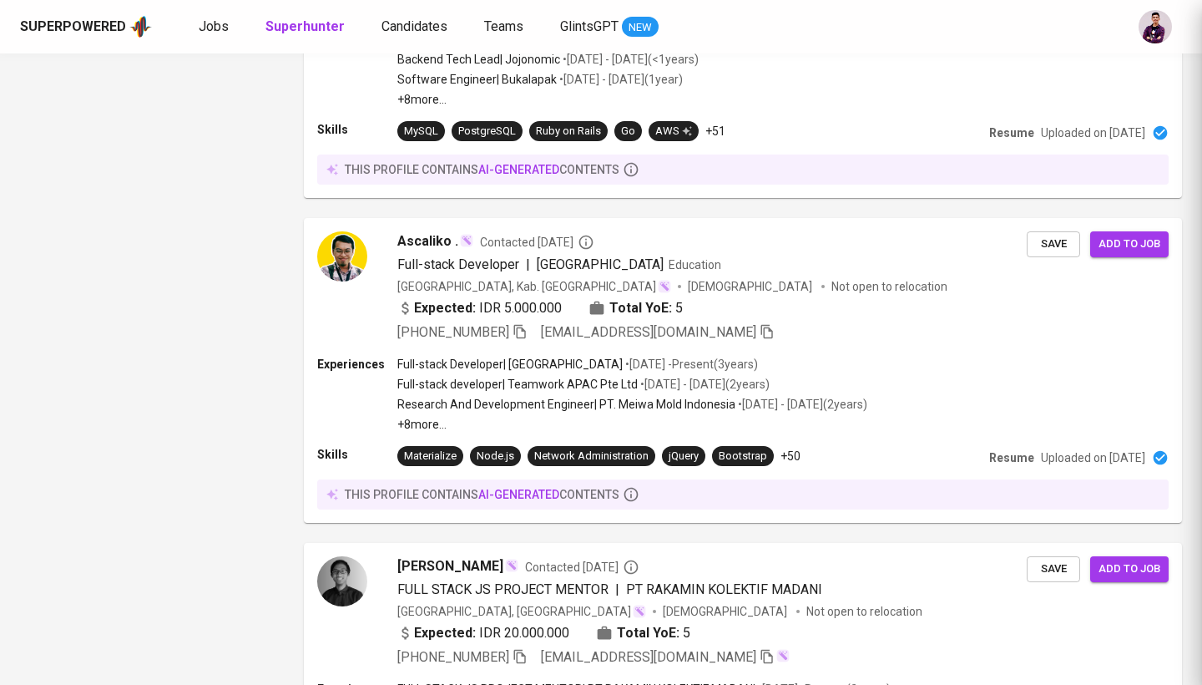
scroll to position [2668, 0]
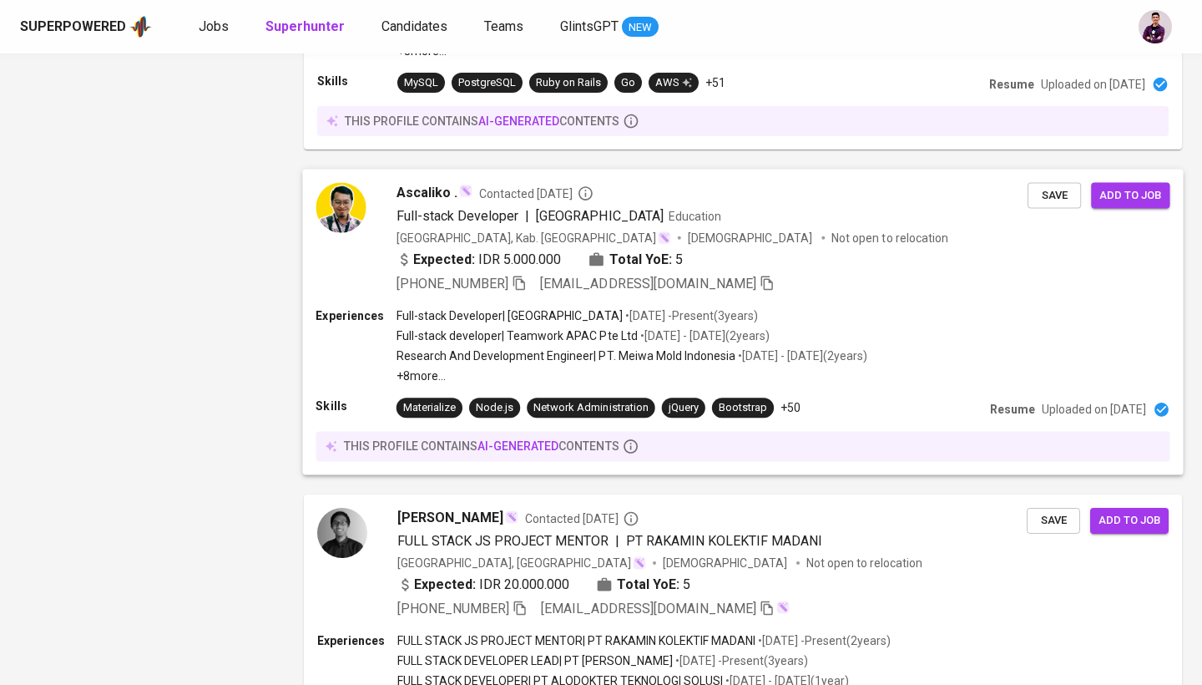
click at [428, 190] on span "Ascaliko ." at bounding box center [427, 193] width 61 height 20
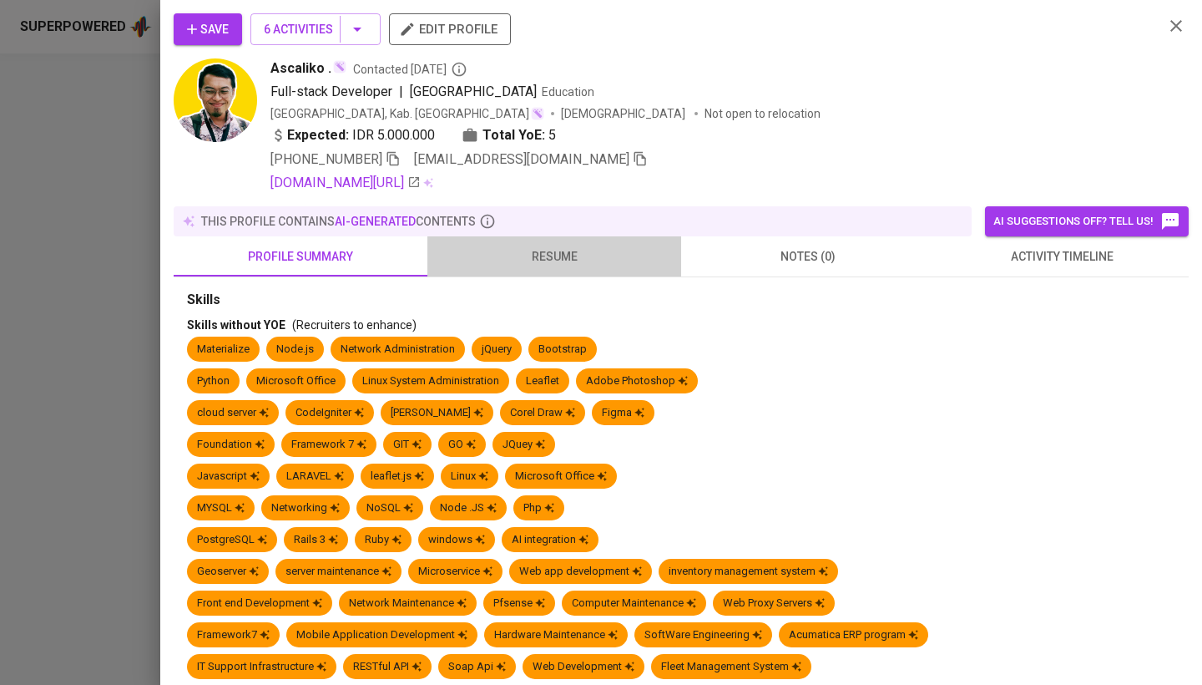
click at [561, 249] on span "resume" at bounding box center [555, 256] width 234 height 21
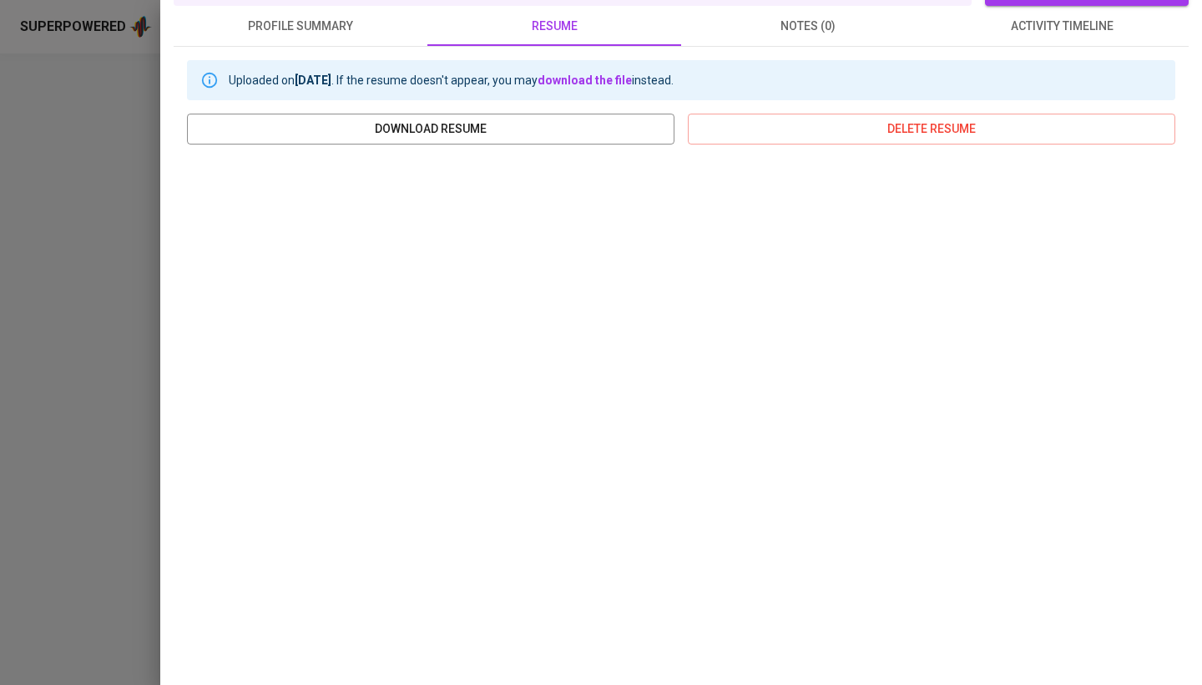
scroll to position [230, 0]
click at [0, 225] on div at bounding box center [601, 342] width 1202 height 685
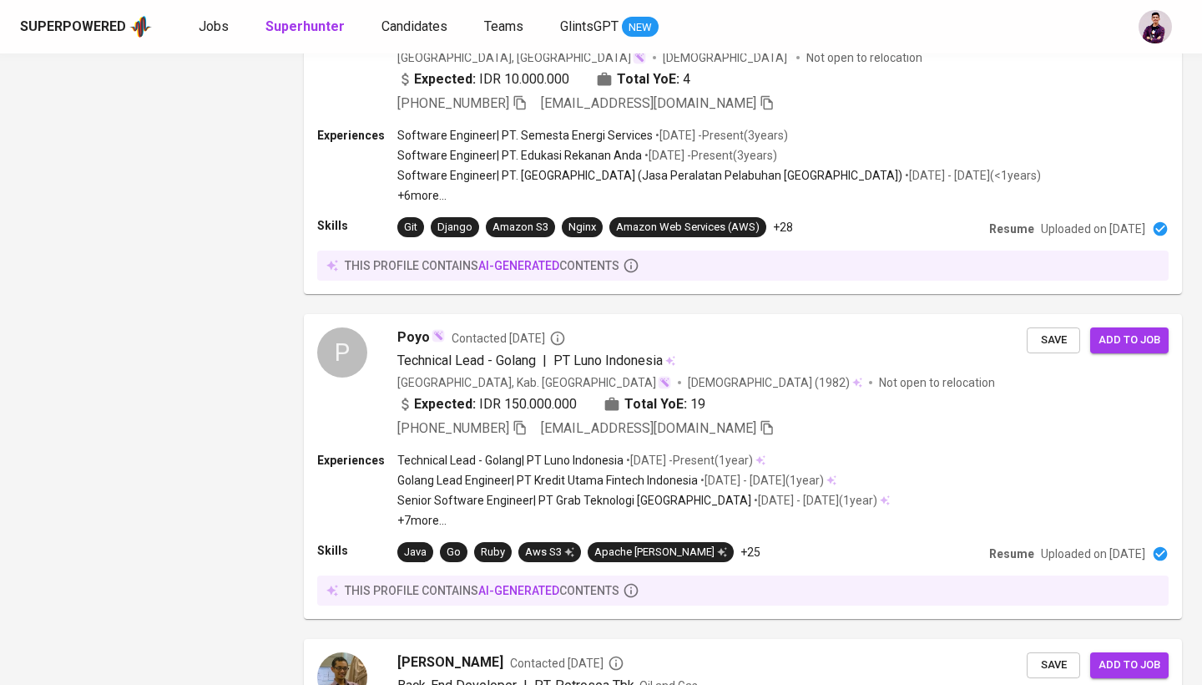
scroll to position [946, 0]
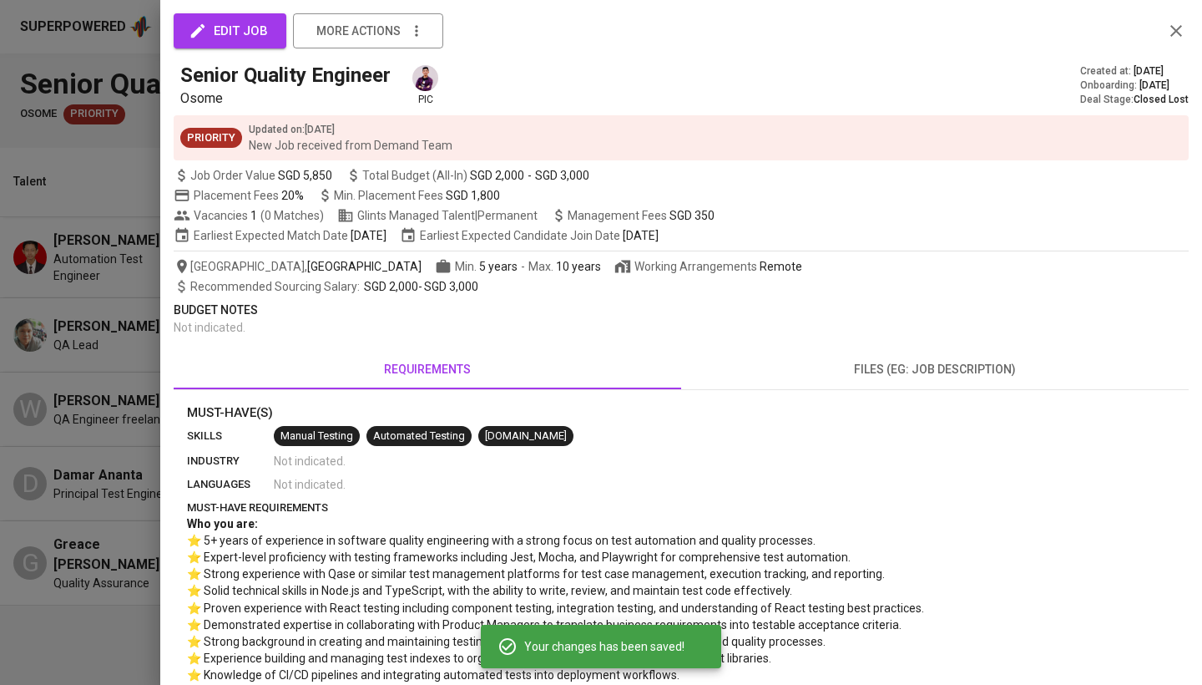
click at [155, 78] on div at bounding box center [601, 342] width 1202 height 685
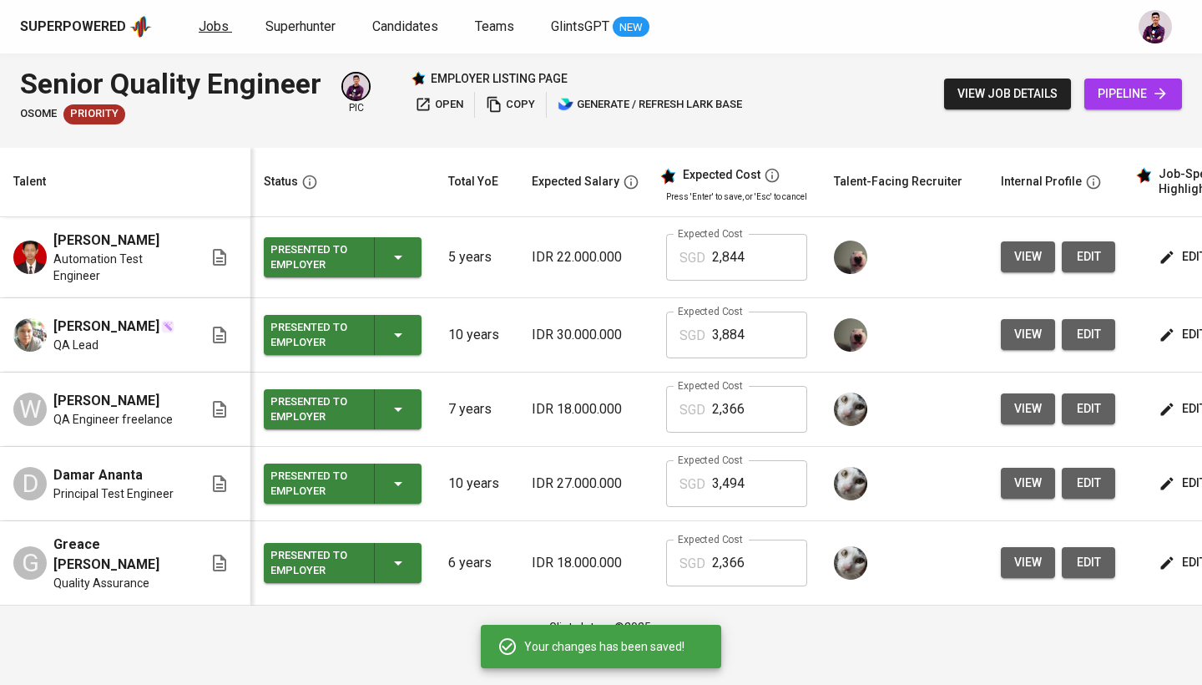
click at [208, 22] on span "Jobs" at bounding box center [214, 26] width 30 height 16
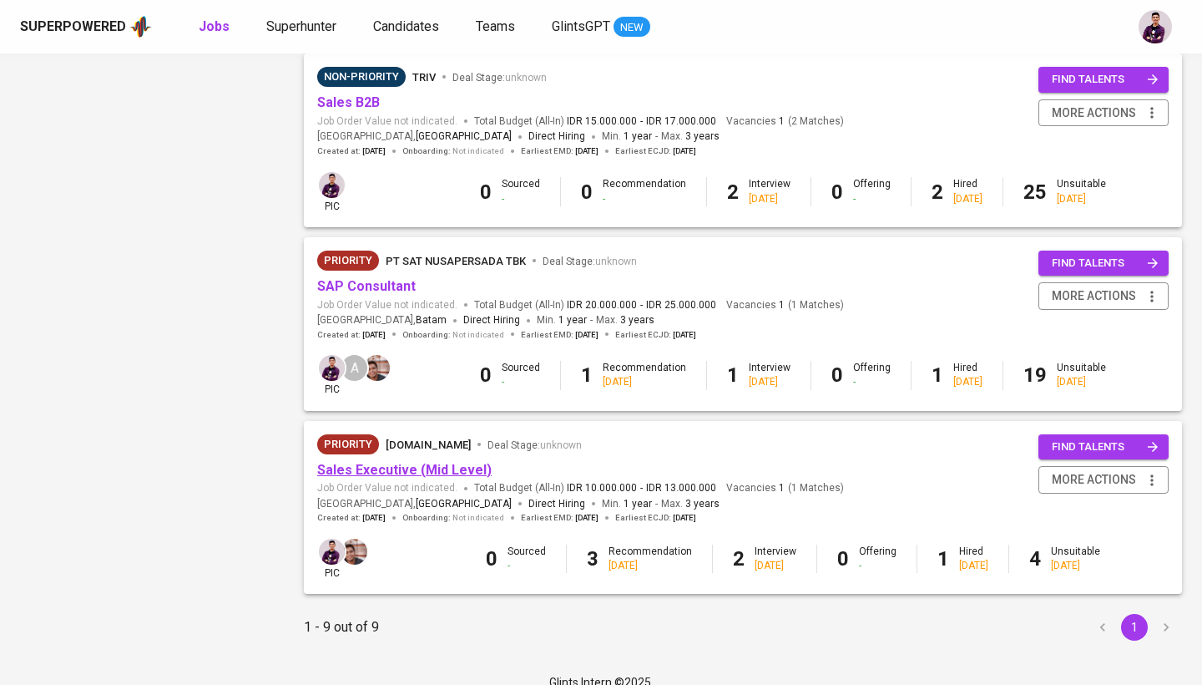
scroll to position [1292, 0]
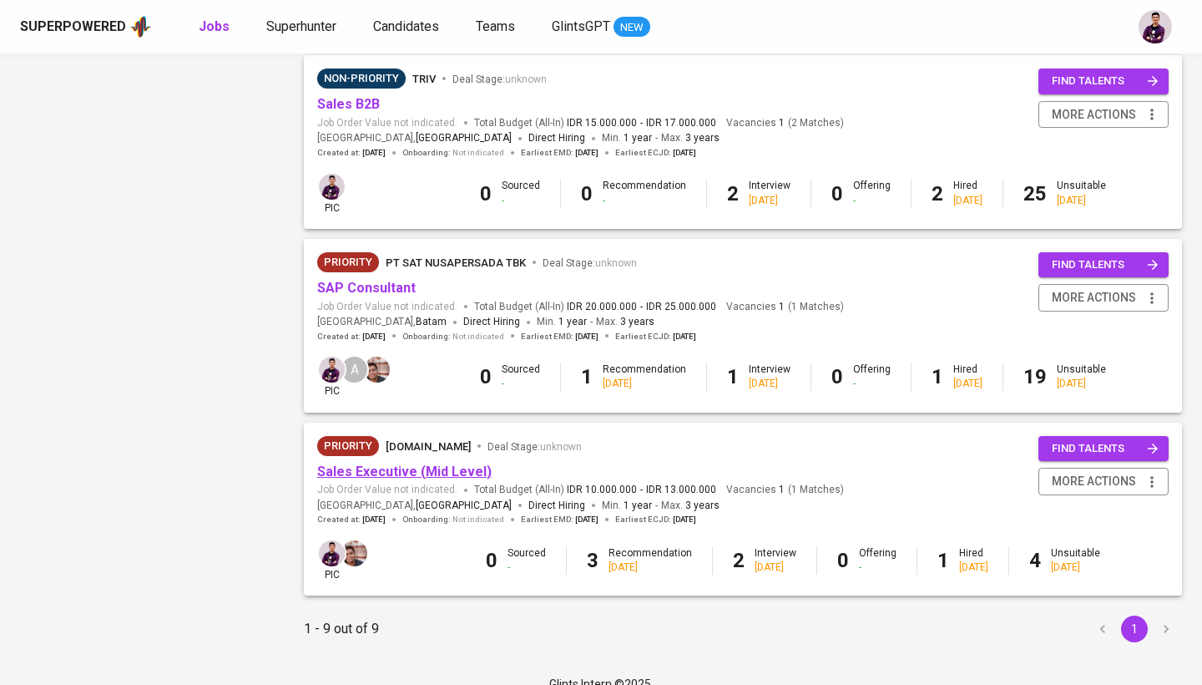
click at [393, 463] on link "Sales Executive (Mid Level)" at bounding box center [404, 471] width 175 height 16
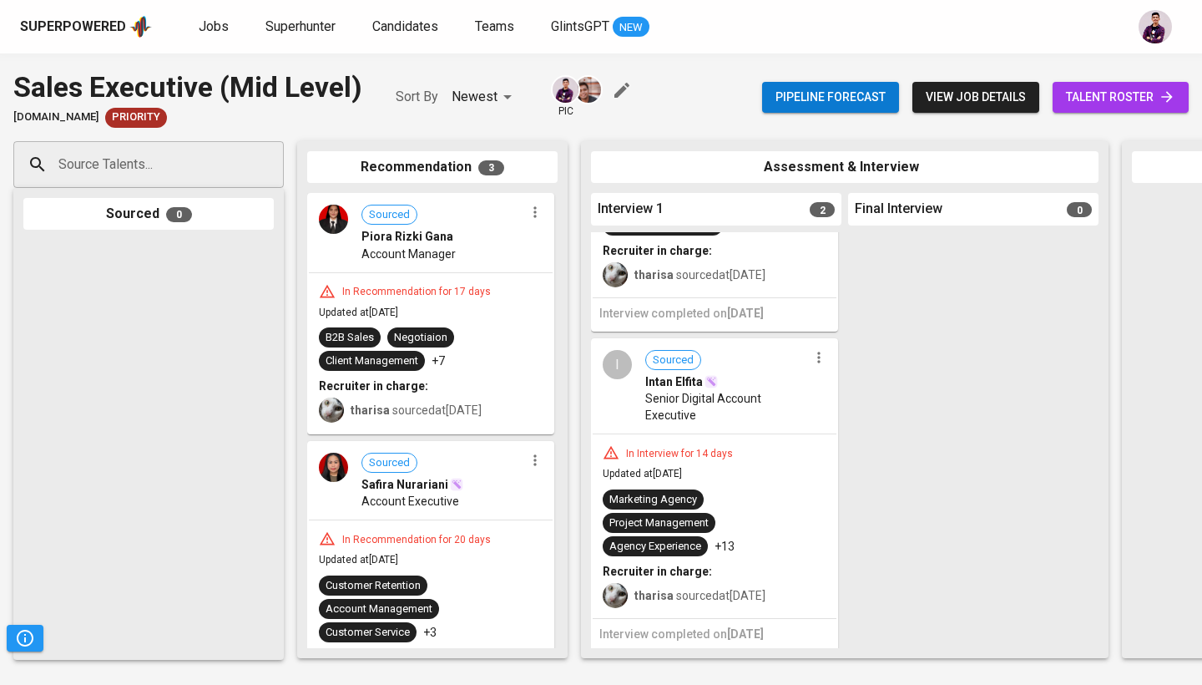
scroll to position [174, 0]
